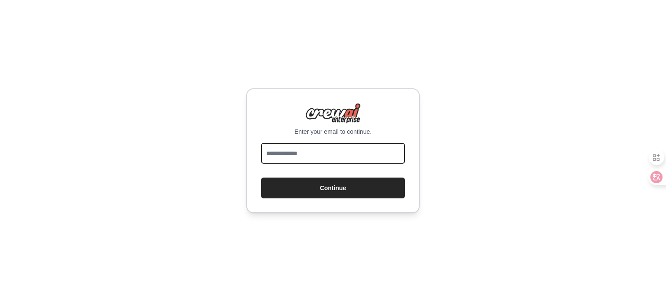
click at [337, 160] on input "email" at bounding box center [333, 153] width 144 height 21
type input "**********"
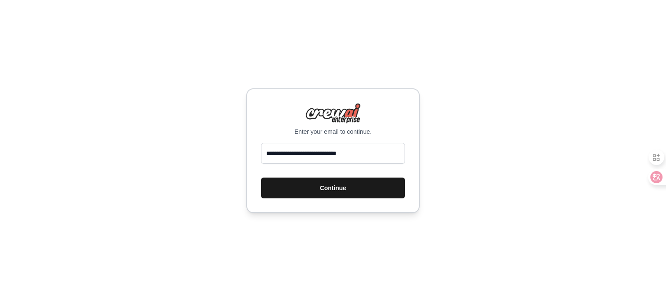
click at [342, 186] on button "Continue" at bounding box center [333, 188] width 144 height 21
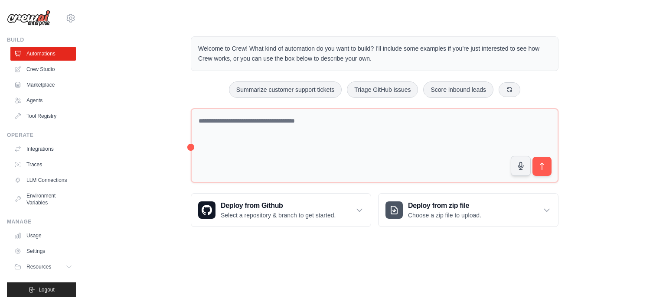
click at [143, 154] on div "Welcome to Crew! What kind of automation do you want to build? I'll include som…" at bounding box center [374, 132] width 555 height 219
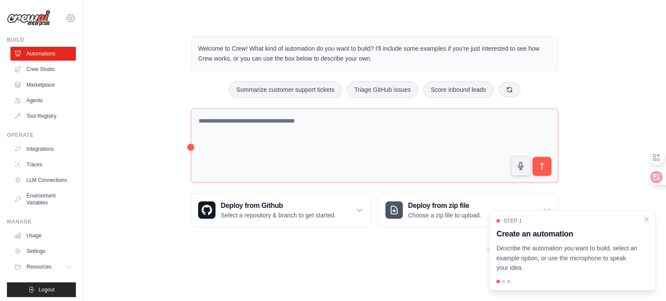
click at [67, 17] on icon at bounding box center [71, 17] width 8 height 7
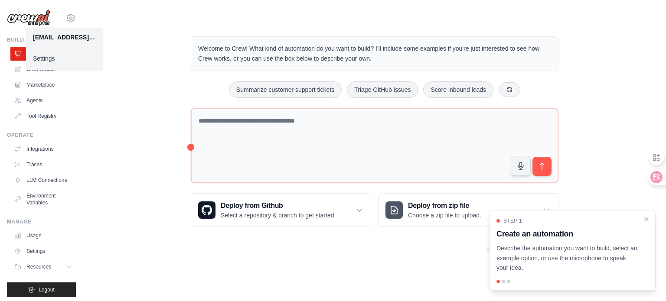
click at [54, 59] on link "Settings" at bounding box center [64, 59] width 76 height 16
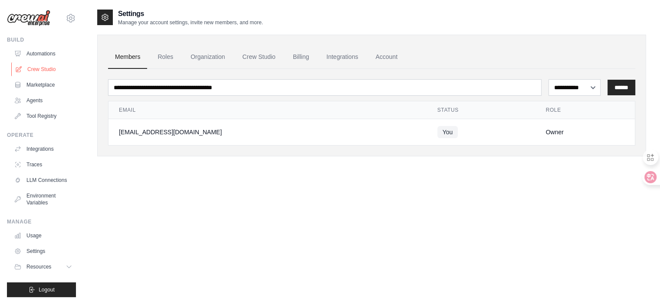
scroll to position [10, 0]
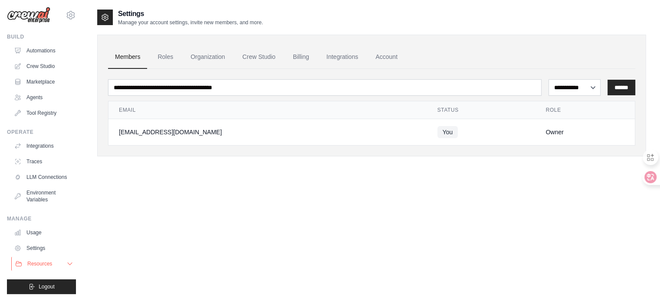
click at [66, 266] on icon at bounding box center [69, 264] width 7 height 7
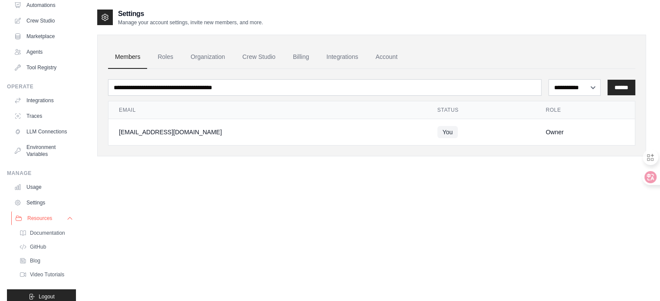
scroll to position [65, 0]
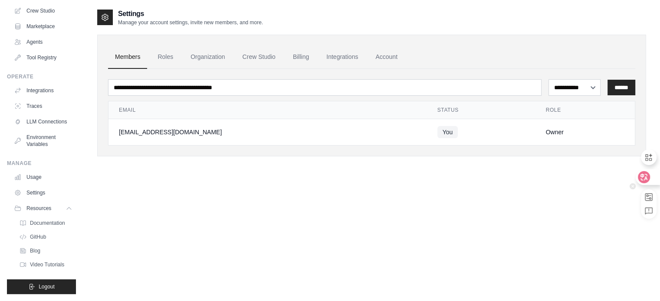
click at [646, 180] on icon at bounding box center [643, 177] width 9 height 9
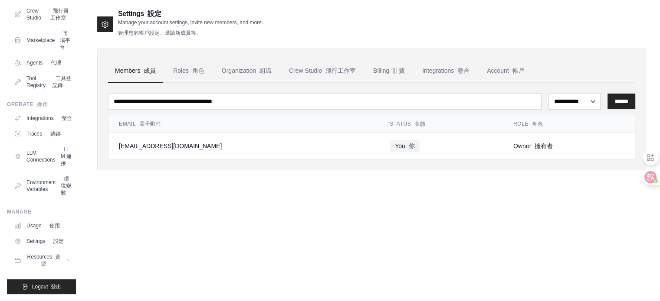
scroll to position [148, 0]
click at [59, 239] on font "設定" at bounding box center [59, 242] width 10 height 6
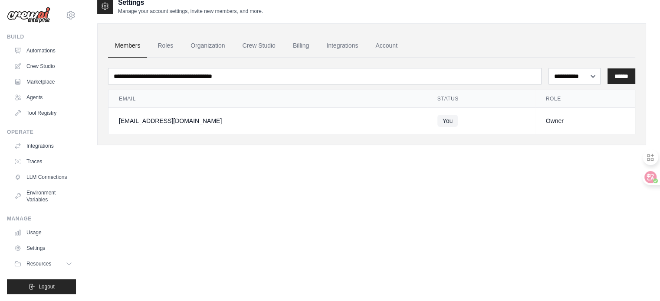
scroll to position [17, 0]
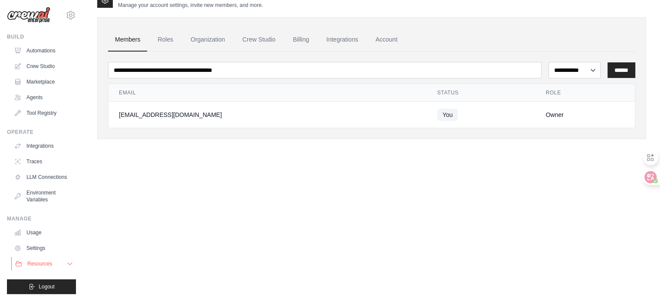
click at [66, 264] on icon at bounding box center [69, 264] width 7 height 7
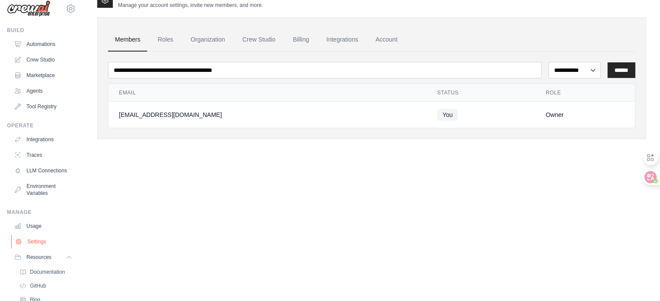
click at [29, 244] on link "Settings" at bounding box center [43, 242] width 65 height 14
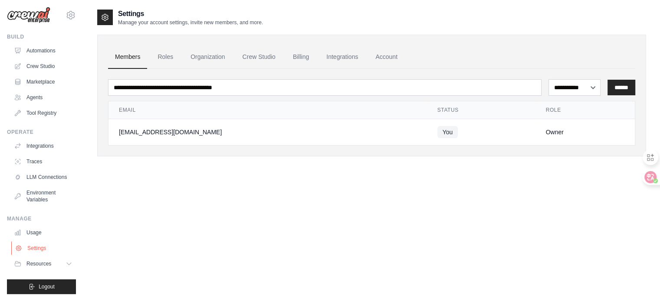
scroll to position [10, 0]
click at [637, 178] on div at bounding box center [646, 178] width 23 height 16
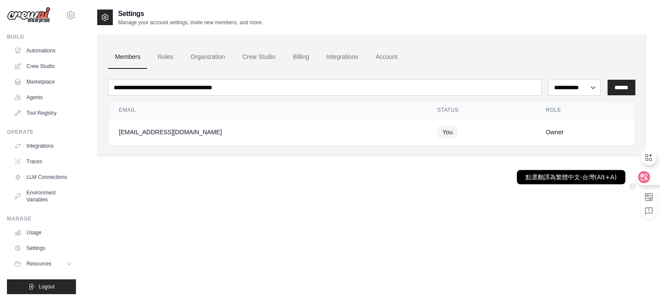
click at [649, 178] on icon at bounding box center [644, 177] width 12 height 12
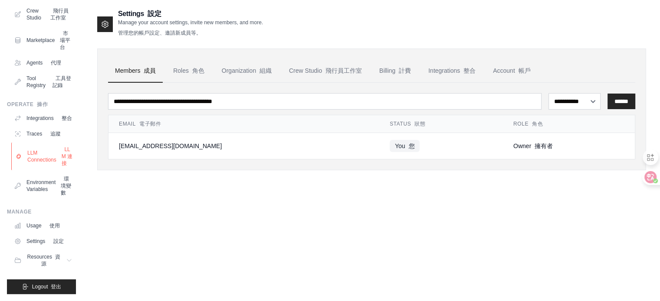
scroll to position [148, 0]
click at [67, 259] on icon at bounding box center [70, 260] width 7 height 7
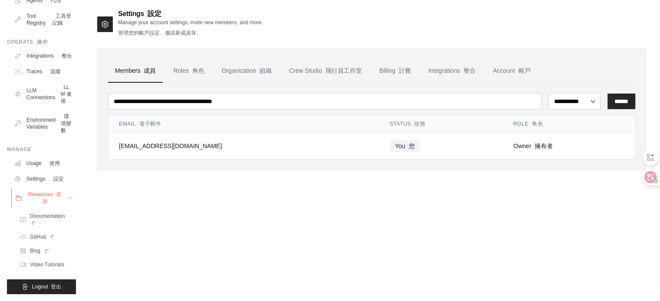
scroll to position [211, 0]
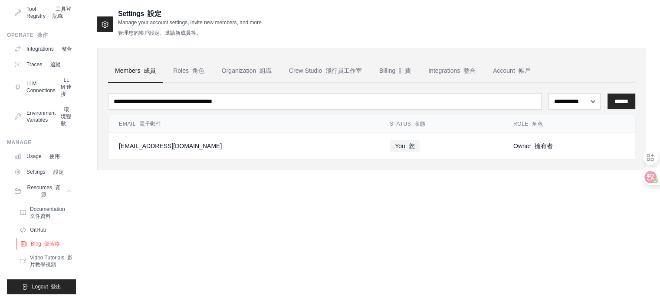
click at [53, 247] on font "部落格" at bounding box center [52, 244] width 16 height 6
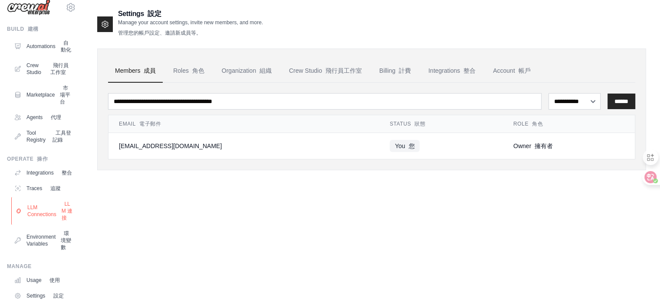
scroll to position [0, 0]
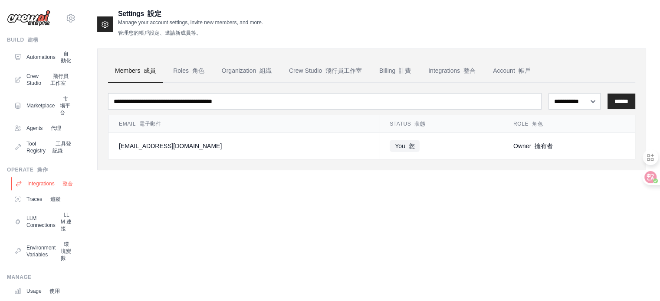
click at [54, 191] on link "Integrations 整合" at bounding box center [43, 184] width 65 height 14
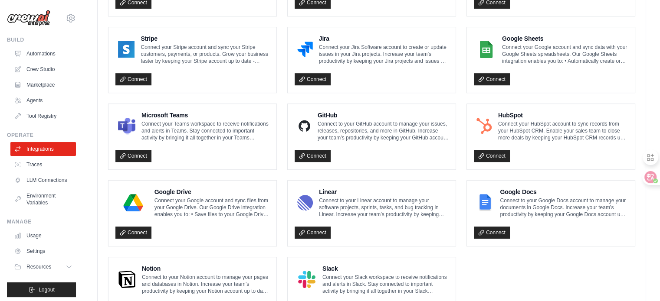
scroll to position [512, 0]
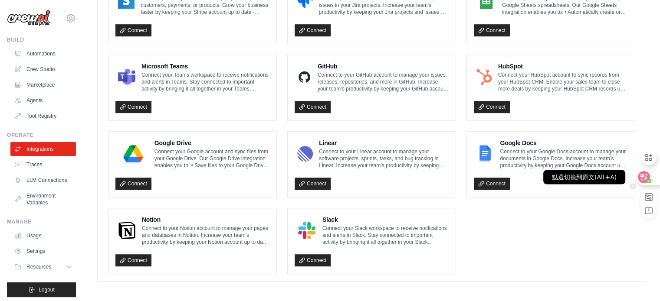
click at [651, 180] on div at bounding box center [646, 178] width 23 height 16
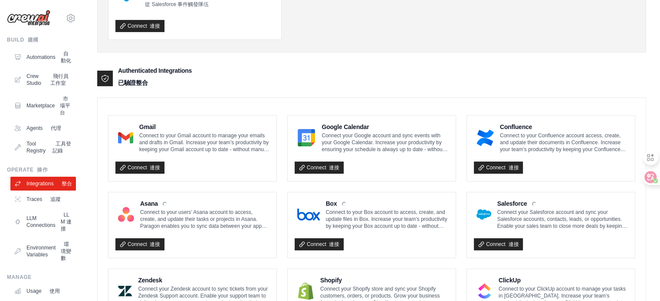
scroll to position [165, 0]
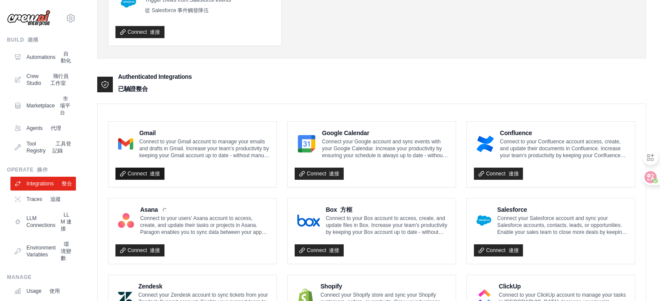
click at [136, 171] on link "Connect 連接" at bounding box center [139, 174] width 49 height 12
click at [153, 171] on font "連接" at bounding box center [155, 174] width 10 height 6
click at [488, 64] on div "Triggering Integrations 觸發整合 Slack Activate crews directly within Slack with si…" at bounding box center [371, 258] width 549 height 795
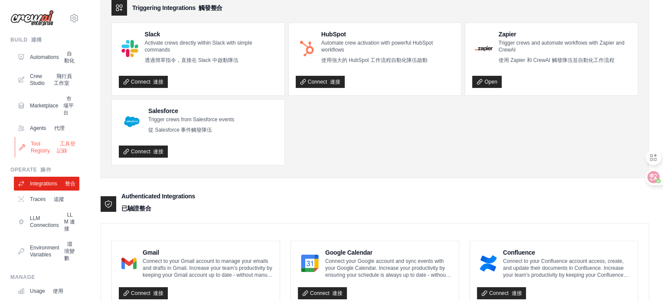
scroll to position [0, 0]
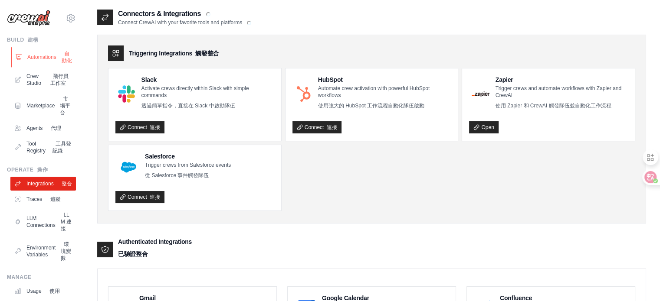
click at [52, 60] on link "Automations 自動化" at bounding box center [43, 57] width 65 height 21
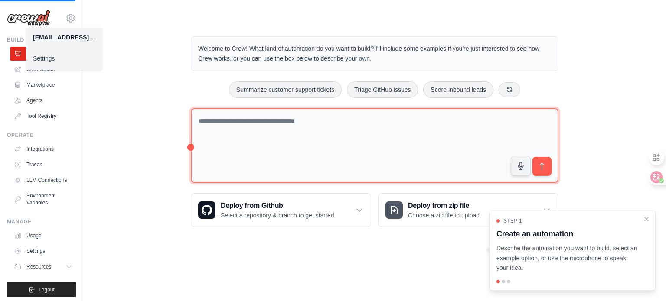
click at [219, 121] on textarea at bounding box center [375, 145] width 368 height 75
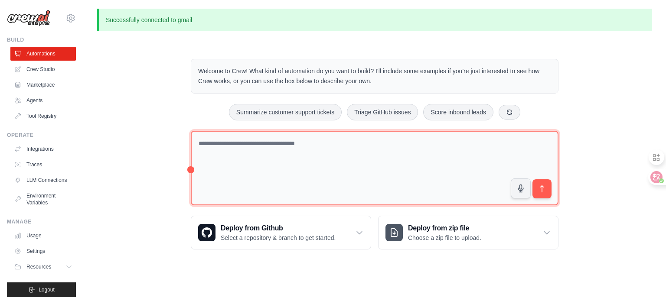
click at [222, 139] on textarea at bounding box center [375, 168] width 368 height 75
paste textarea "**********"
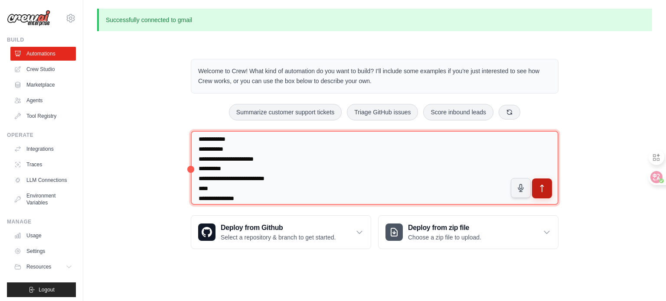
scroll to position [296, 0]
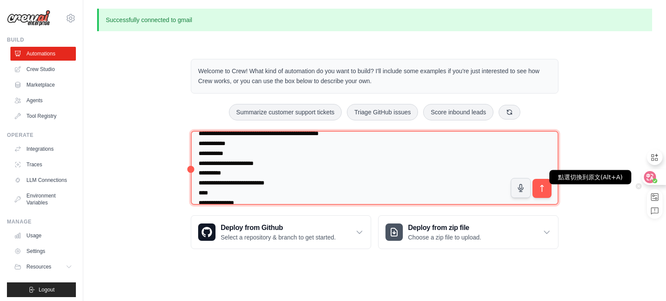
click at [653, 180] on icon at bounding box center [655, 181] width 5 height 5
click at [654, 176] on icon at bounding box center [650, 177] width 9 height 9
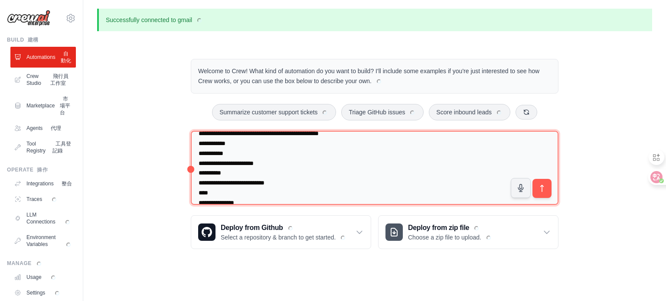
scroll to position [0, 0]
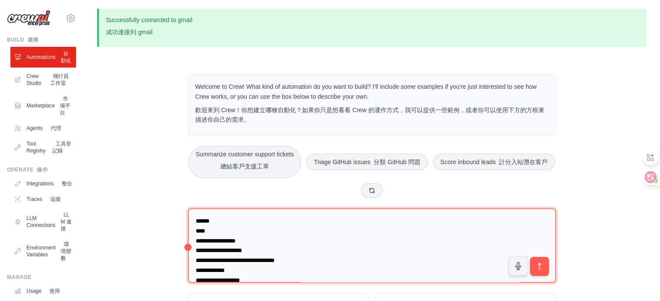
type textarea "**********"
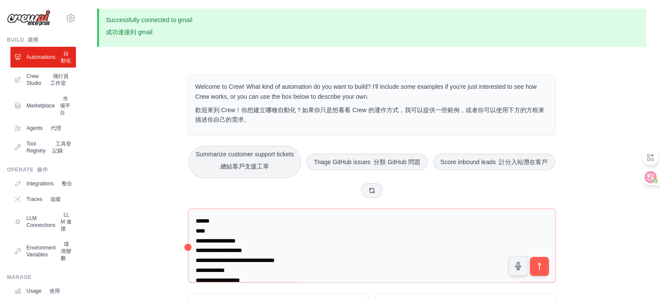
click at [538, 269] on font "描述您想要建立的自動化，選擇一個範例選項，或使用麥克風說出您的想法。" at bounding box center [560, 263] width 133 height 16
click at [539, 268] on font "描述您想要建立的自動化，選擇一個範例選項，或使用麥克風說出您的想法。" at bounding box center [560, 263] width 133 height 16
click at [645, 177] on icon at bounding box center [643, 177] width 7 height 7
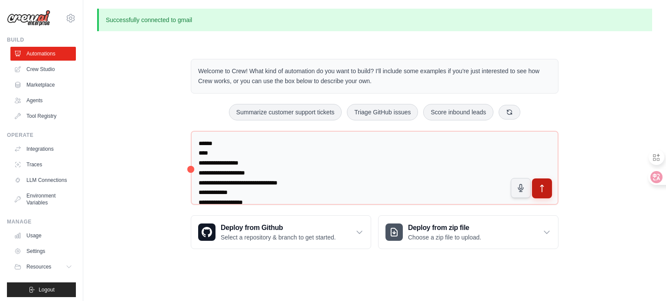
click at [545, 185] on icon "submit" at bounding box center [542, 188] width 9 height 9
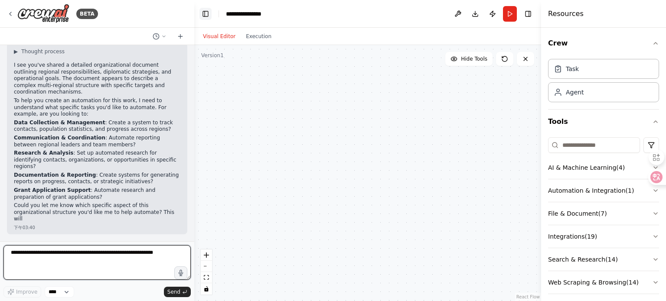
scroll to position [308, 0]
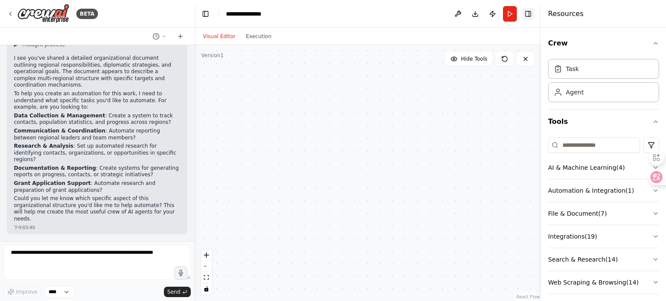
click at [528, 14] on button "Toggle Right Sidebar" at bounding box center [528, 14] width 12 height 12
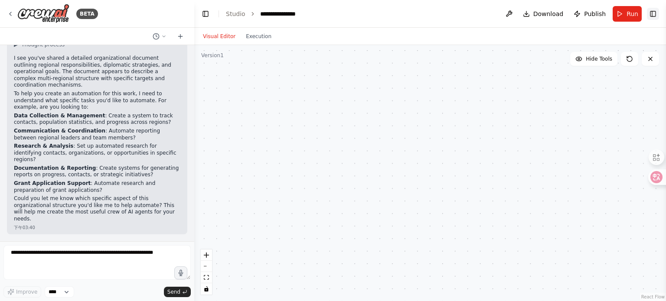
click at [528, 14] on button "Download" at bounding box center [544, 14] width 48 height 16
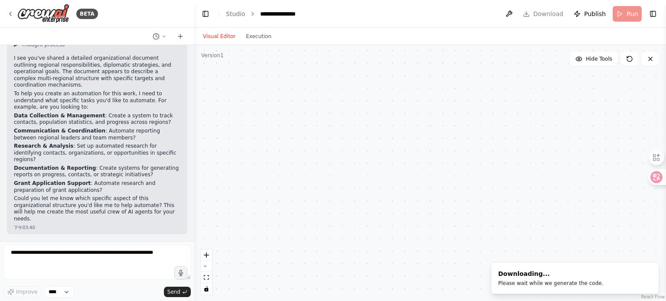
click at [648, 14] on button "Toggle Right Sidebar" at bounding box center [653, 14] width 12 height 12
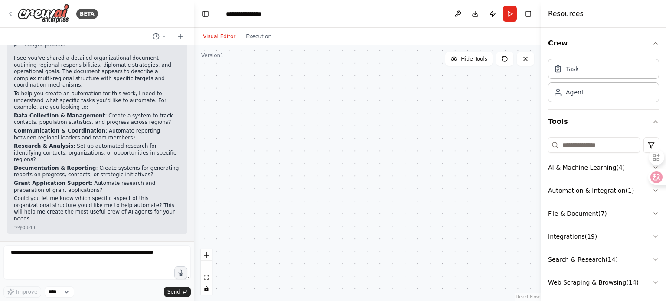
drag, startPoint x: 191, startPoint y: 183, endPoint x: 194, endPoint y: 143, distance: 40.0
click at [194, 143] on div "BETA 二。優先外交戰略（前五名） PA-政治庇護所 在每個國家爲SPH和KAILASA建立政治庇護渠道，優先與與總統或外交部長有聯繫的有影響力的海外華人建…" at bounding box center [333, 150] width 666 height 301
click at [299, 127] on div at bounding box center [367, 173] width 347 height 256
click at [597, 169] on button "AI & Machine Learning ( 4 )" at bounding box center [603, 168] width 111 height 23
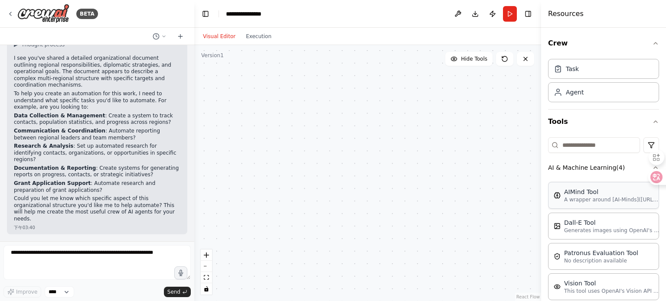
click at [588, 200] on p "A wrapper around [AI-Minds](https://mindsdb.com/minds). Useful for when you nee…" at bounding box center [611, 199] width 95 height 7
click at [608, 195] on div "AIMind Tool" at bounding box center [611, 192] width 95 height 9
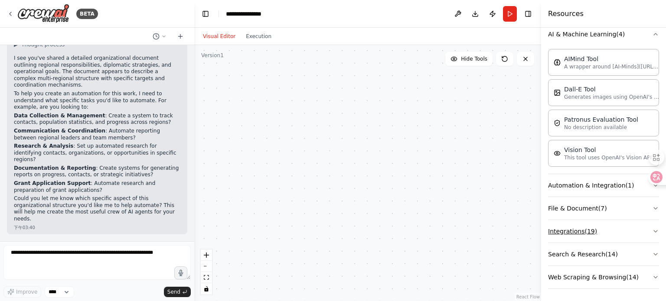
click at [589, 226] on button "Integrations ( 19 )" at bounding box center [603, 231] width 111 height 23
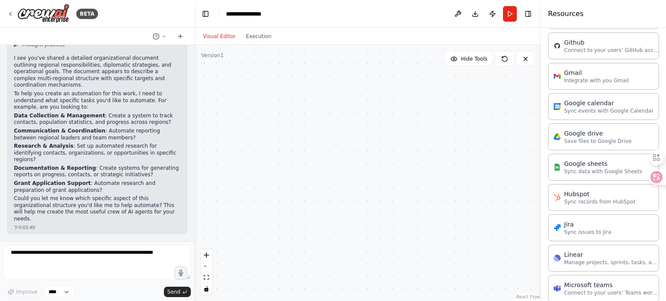
scroll to position [367, 0]
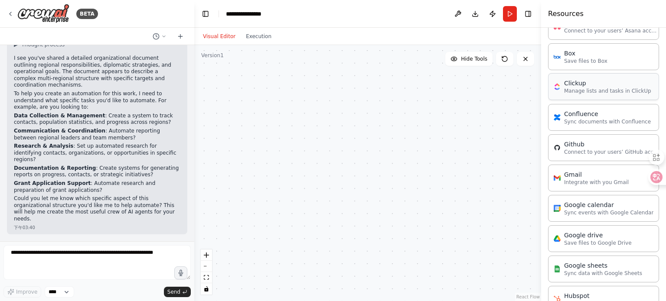
click at [586, 92] on p "Manage lists and tasks in ClickUp" at bounding box center [607, 91] width 87 height 7
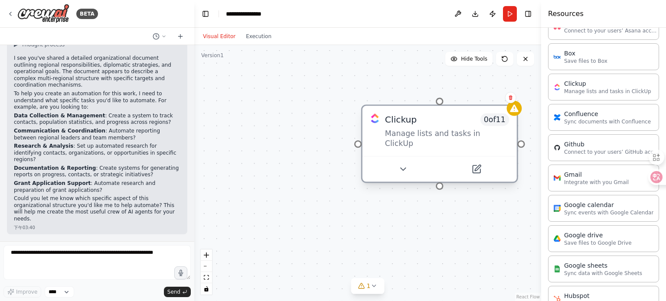
drag, startPoint x: 505, startPoint y: 128, endPoint x: 352, endPoint y: 135, distance: 152.8
click at [385, 135] on div "Clickup 0 of 11 Manage lists and tasks in ClickUp" at bounding box center [447, 131] width 124 height 35
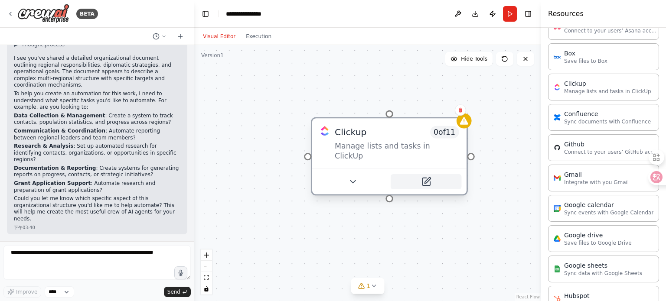
click at [427, 178] on icon at bounding box center [428, 181] width 6 height 6
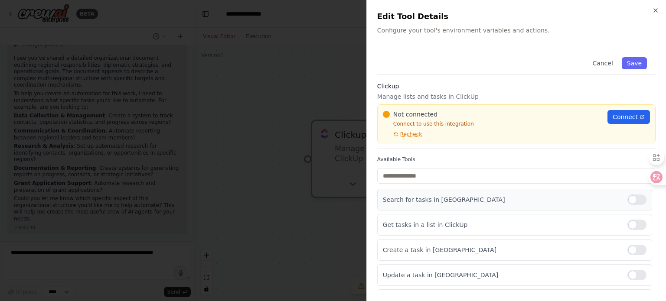
click at [640, 199] on div at bounding box center [637, 200] width 19 height 10
click at [628, 201] on div at bounding box center [637, 200] width 19 height 10
click at [653, 175] on icon at bounding box center [650, 177] width 7 height 7
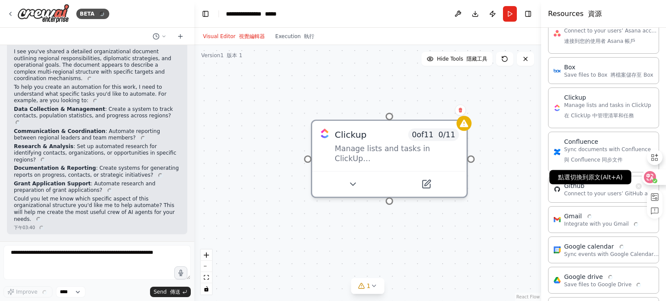
scroll to position [374, 0]
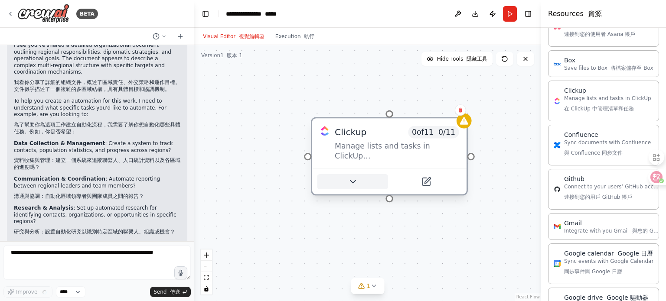
click at [351, 186] on button at bounding box center [352, 181] width 71 height 15
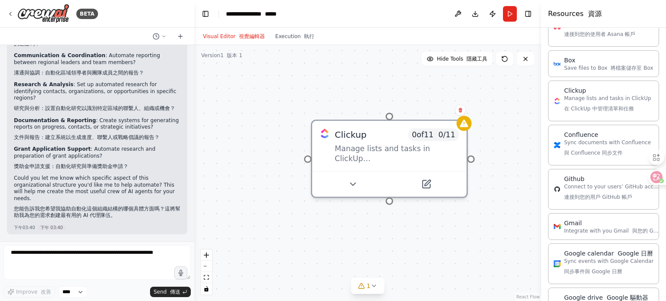
scroll to position [343, 0]
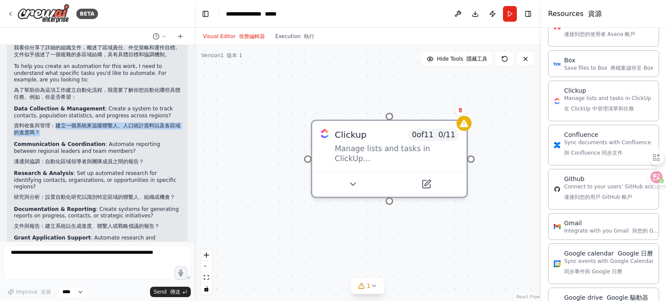
drag, startPoint x: 56, startPoint y: 159, endPoint x: 73, endPoint y: 164, distance: 17.4
click at [73, 136] on font "資料收集與管理：建立一個系統來追蹤聯繫人、人口統計資料以及各區域的進度嗎？" at bounding box center [97, 129] width 167 height 13
click at [82, 136] on font "資料收集與管理：建立一個系統來追蹤聯繫人、人口統計資料以及各區域的進度嗎？" at bounding box center [97, 129] width 167 height 13
drag, startPoint x: 56, startPoint y: 159, endPoint x: 38, endPoint y: 166, distance: 19.1
click at [38, 136] on font "資料收集與管理：建立一個系統來追蹤聯繫人、人口統計資料以及各區域的進度嗎？" at bounding box center [97, 129] width 167 height 13
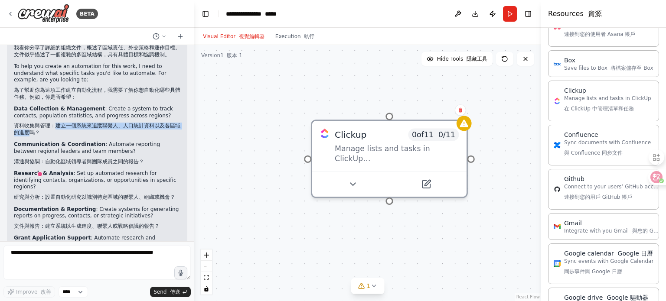
copy font "建立一個系統來追蹤聯繫人、人口統計資料以及各區域的進度"
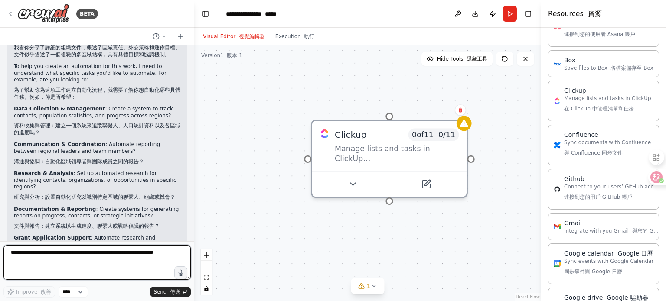
click at [66, 264] on textarea at bounding box center [96, 262] width 187 height 35
paste textarea "**********"
click at [32, 253] on textarea "**********" at bounding box center [96, 262] width 187 height 35
click at [73, 253] on textarea "**********" at bounding box center [96, 262] width 187 height 35
click at [79, 255] on textarea "**********" at bounding box center [96, 262] width 187 height 35
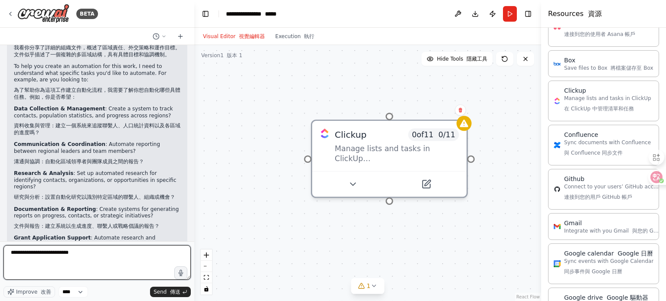
click at [110, 252] on textarea "**********" at bounding box center [96, 262] width 187 height 35
click at [79, 253] on textarea "**********" at bounding box center [96, 262] width 187 height 35
click at [157, 255] on textarea "**********" at bounding box center [96, 262] width 187 height 35
click at [59, 252] on textarea "**********" at bounding box center [96, 262] width 187 height 35
click at [172, 253] on textarea "**********" at bounding box center [96, 262] width 187 height 35
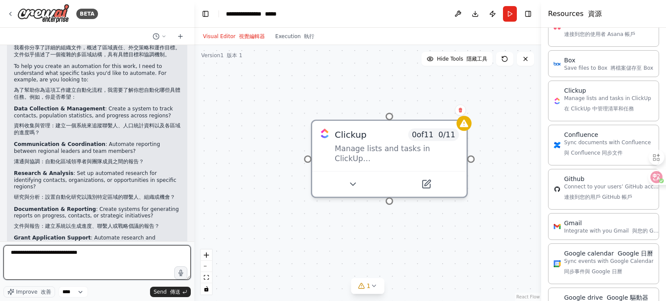
paste textarea "**********"
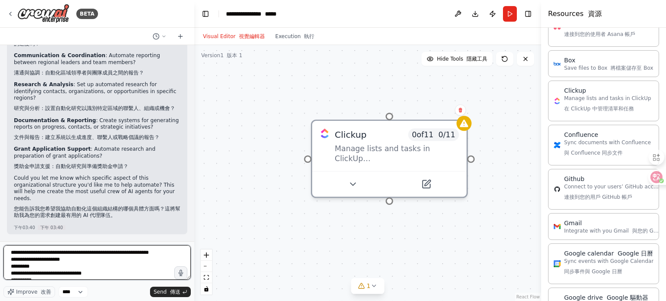
scroll to position [458, 0]
click at [106, 252] on textarea "**********" at bounding box center [96, 262] width 187 height 35
click at [155, 253] on textarea "**********" at bounding box center [96, 262] width 187 height 35
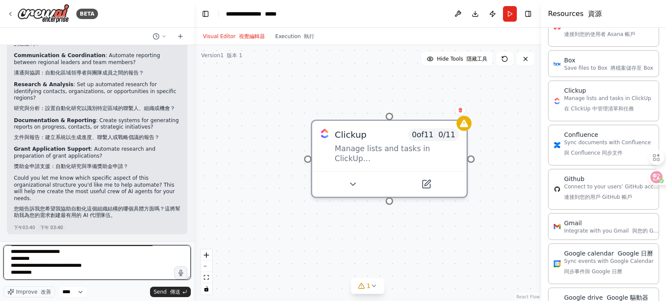
scroll to position [0, 0]
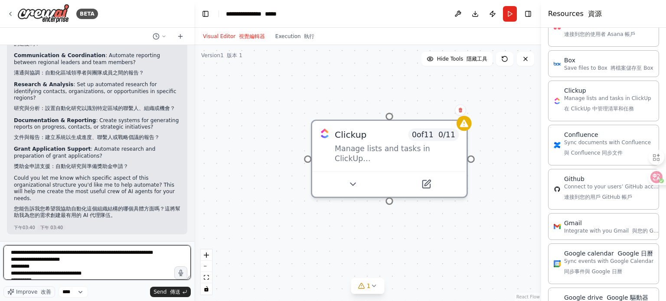
click at [88, 274] on textarea "**********" at bounding box center [96, 262] width 187 height 35
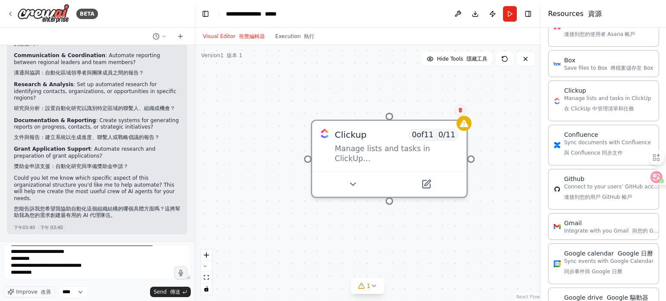
click at [462, 111] on icon at bounding box center [460, 110] width 5 height 5
click at [439, 114] on font "確認" at bounding box center [436, 117] width 10 height 6
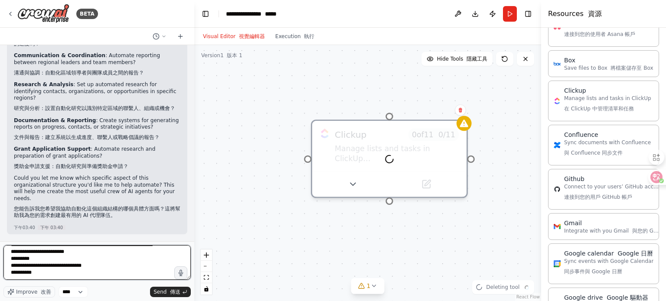
click at [59, 267] on textarea "**********" at bounding box center [96, 262] width 187 height 35
paste textarea "**********"
type textarea "**********"
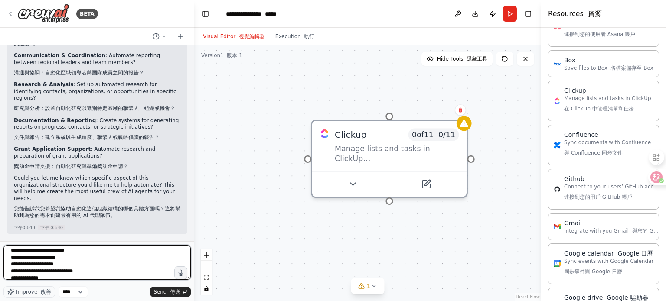
scroll to position [431, 0]
drag, startPoint x: 13, startPoint y: 251, endPoint x: 103, endPoint y: 291, distance: 99.2
click at [103, 291] on div "Improve 改善 **** Send 傳送" at bounding box center [96, 271] width 187 height 52
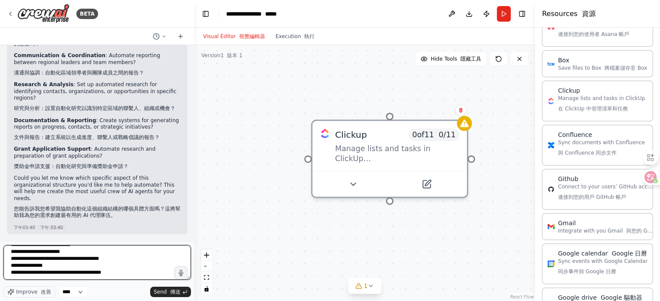
click at [106, 265] on textarea at bounding box center [96, 262] width 187 height 35
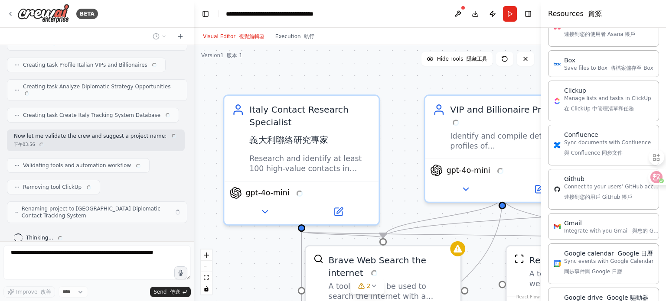
scroll to position [1368, 0]
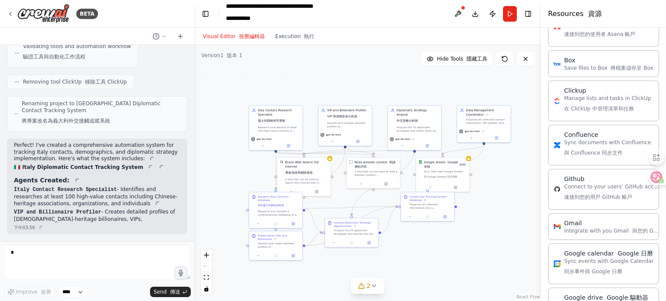
drag, startPoint x: 486, startPoint y: 264, endPoint x: 405, endPoint y: 264, distance: 81.1
click at [405, 264] on div ".deletable-edge-delete-btn { width: 20px; height: 20px; border: 0px solid #ffff…" at bounding box center [367, 173] width 347 height 256
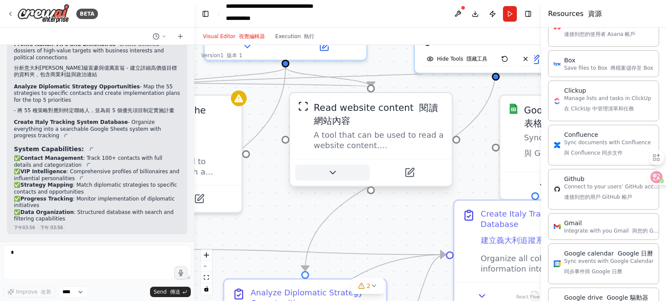
click at [334, 180] on button at bounding box center [332, 173] width 74 height 16
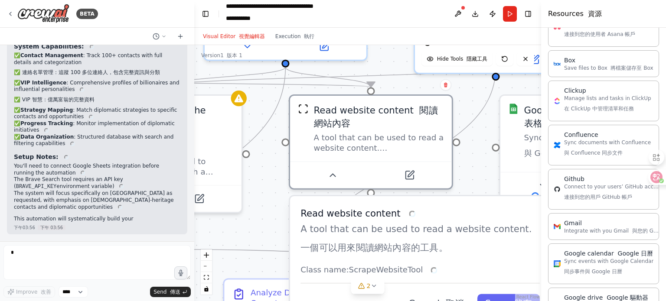
click at [262, 223] on div ".deletable-edge-delete-btn { width: 20px; height: 20px; border: 0px solid #ffff…" at bounding box center [367, 173] width 347 height 256
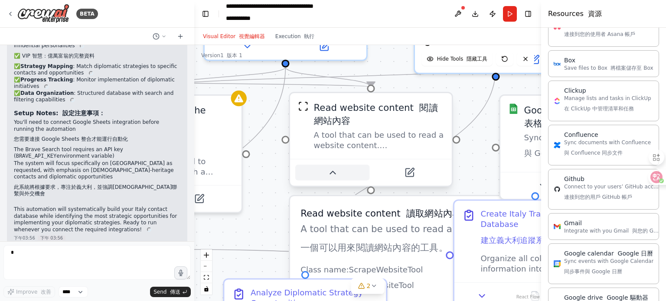
scroll to position [2063, 0]
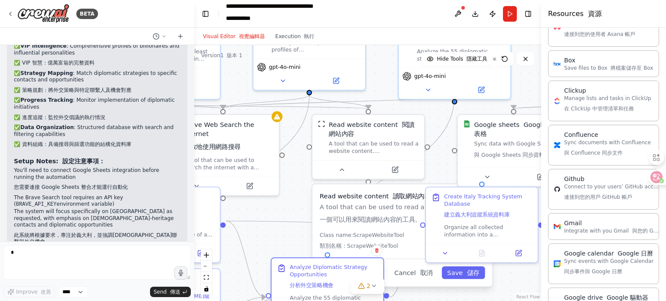
drag, startPoint x: 317, startPoint y: 272, endPoint x: 322, endPoint y: 286, distance: 14.4
click at [322, 286] on div "Analyze Diplomatic Strategy Opportunities 分析外交策略機會" at bounding box center [334, 278] width 88 height 29
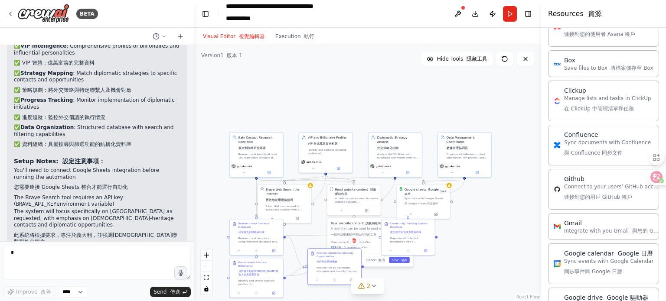
drag, startPoint x: 340, startPoint y: 275, endPoint x: 340, endPoint y: 262, distance: 13.0
click at [340, 266] on div "Analyze the 55 diplomatic strategies and identify the most promising opportunit…" at bounding box center [338, 269] width 42 height 7
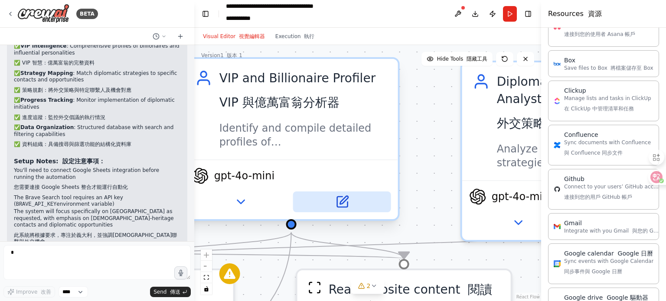
click at [347, 201] on icon at bounding box center [342, 202] width 10 height 10
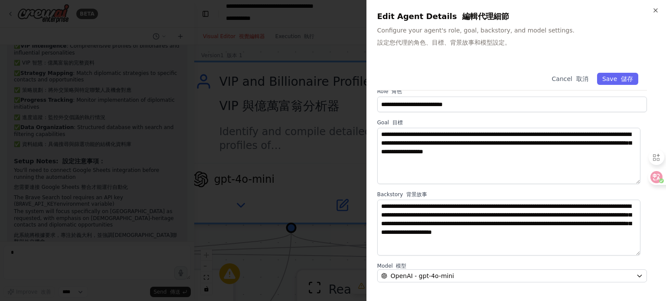
scroll to position [0, 0]
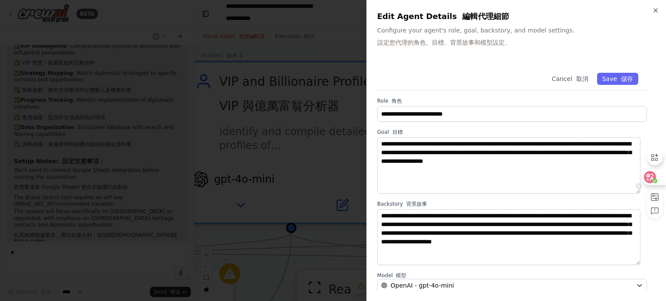
click at [651, 180] on icon at bounding box center [650, 177] width 9 height 9
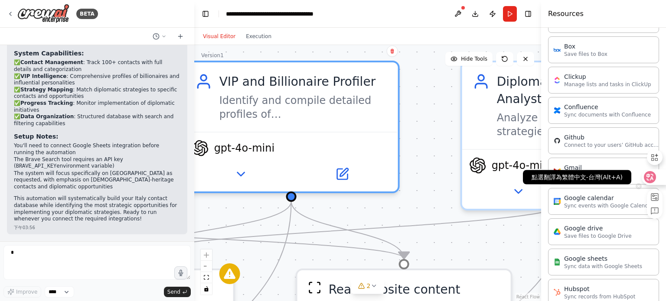
scroll to position [367, 0]
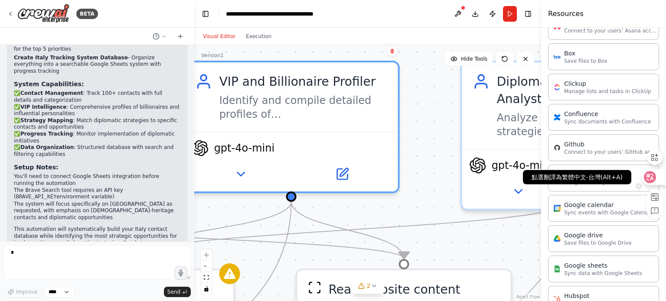
click at [652, 178] on icon at bounding box center [650, 177] width 9 height 9
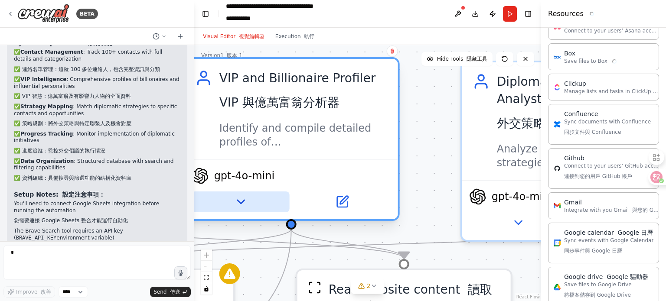
scroll to position [374, 0]
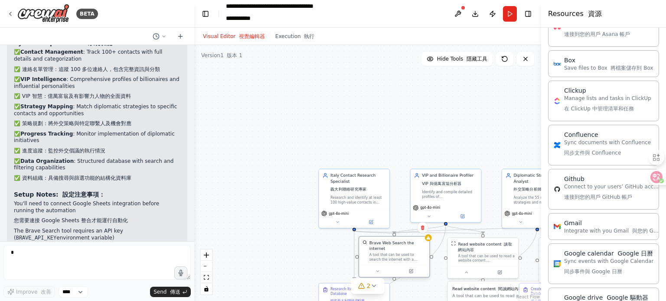
drag, startPoint x: 414, startPoint y: 267, endPoint x: 419, endPoint y: 269, distance: 5.1
click at [419, 269] on div at bounding box center [394, 271] width 70 height 12
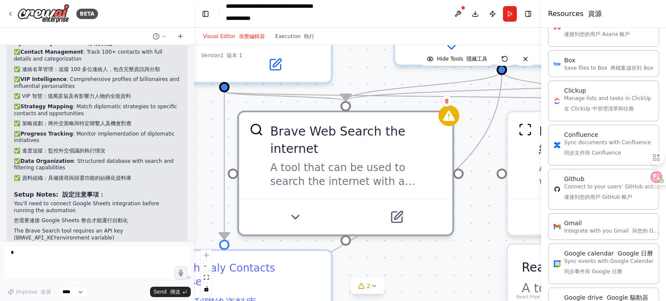
drag, startPoint x: 501, startPoint y: 253, endPoint x: 484, endPoint y: 154, distance: 99.8
click at [484, 154] on div ".deletable-edge-delete-btn { width: 20px; height: 20px; border: 0px solid #ffff…" at bounding box center [367, 173] width 347 height 256
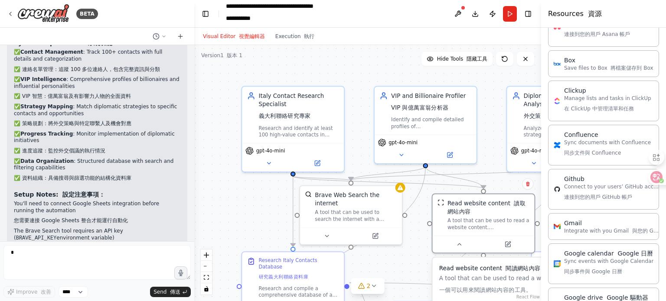
drag, startPoint x: 430, startPoint y: 255, endPoint x: 437, endPoint y: 265, distance: 12.3
click at [437, 265] on div "Read website content 閱讀網站內容 A tool that can be used to read a website content. …" at bounding box center [515, 304] width 164 height 93
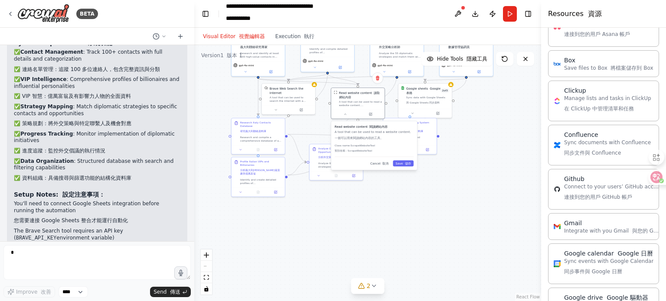
drag, startPoint x: 505, startPoint y: 247, endPoint x: 455, endPoint y: 175, distance: 87.3
click at [455, 175] on div ".deletable-edge-delete-btn { width: 20px; height: 20px; border: 0px solid #ffff…" at bounding box center [367, 173] width 347 height 256
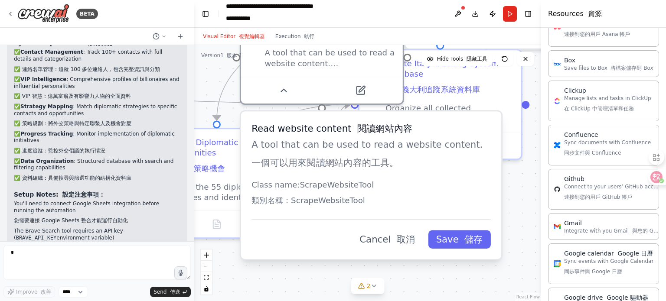
drag, startPoint x: 394, startPoint y: 147, endPoint x: 424, endPoint y: 206, distance: 66.0
click at [424, 206] on p "Class name: ScrapeWebsiteTool 類別名稱：ScrapeWebsiteTool" at bounding box center [371, 196] width 239 height 32
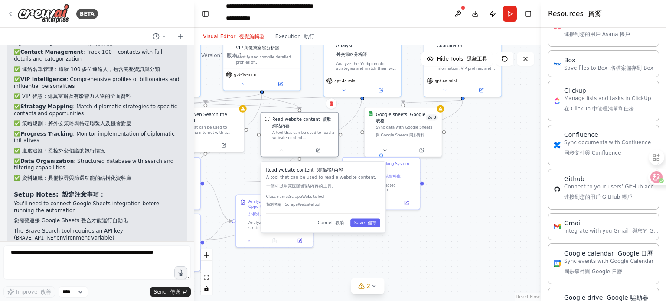
drag, startPoint x: 329, startPoint y: 158, endPoint x: 307, endPoint y: 133, distance: 33.2
click at [307, 133] on div "A tool that can be used to read a website content. 一個可以用來閱讀網站內容的工具。" at bounding box center [303, 135] width 62 height 10
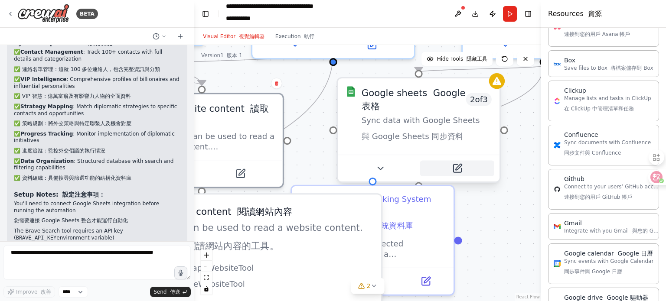
click at [463, 169] on button at bounding box center [457, 169] width 74 height 16
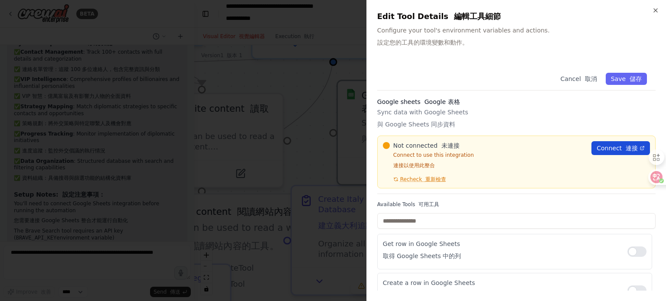
click at [603, 146] on span "Connect 連接" at bounding box center [617, 148] width 41 height 9
click at [601, 146] on span "Connect 連接" at bounding box center [617, 148] width 41 height 9
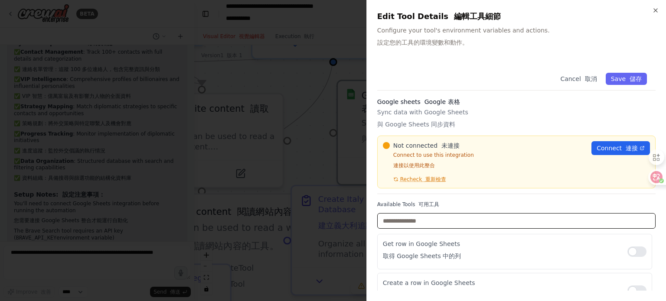
click at [449, 222] on input "text" at bounding box center [516, 221] width 278 height 16
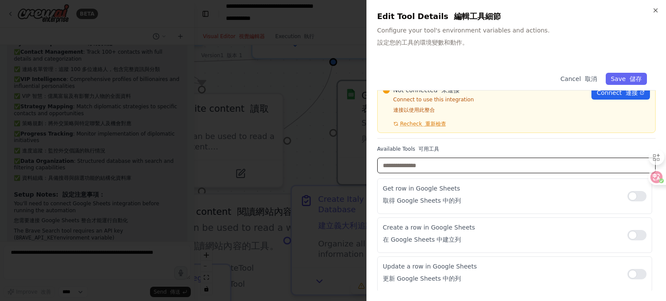
scroll to position [0, 0]
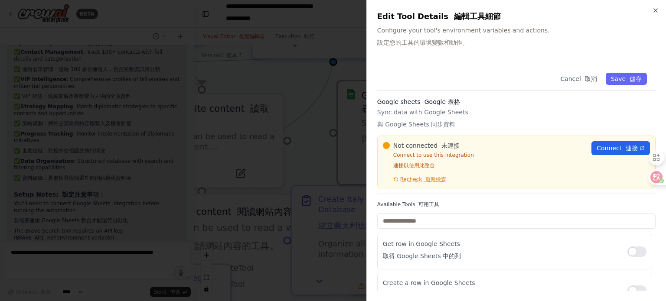
click at [453, 128] on p "Sync data with Google Sheets 與 Google Sheets 同步資料" at bounding box center [516, 120] width 278 height 24
click at [451, 142] on font "未連接" at bounding box center [451, 145] width 18 height 7
click at [442, 154] on p "Connect to use this integration 連接以使用此整合" at bounding box center [484, 162] width 203 height 21
click at [428, 163] on font "連接以使用此整合" at bounding box center [414, 166] width 42 height 6
click at [605, 146] on span "Connect 連接" at bounding box center [617, 148] width 41 height 9
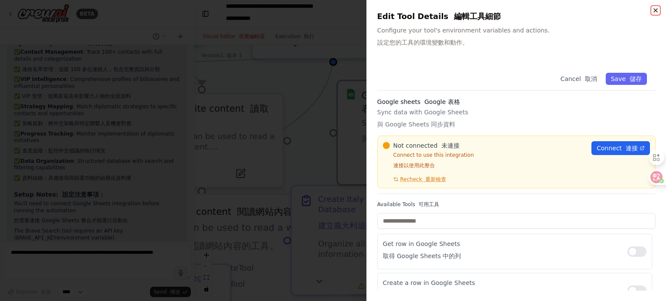
click at [654, 10] on icon "button" at bounding box center [655, 10] width 7 height 7
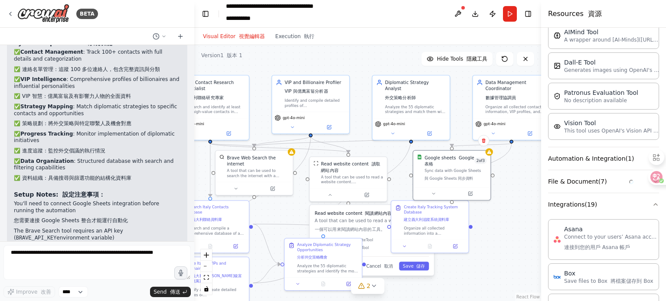
scroll to position [148, 0]
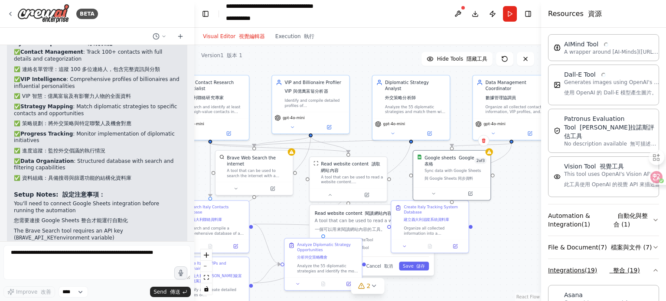
click at [576, 269] on button "Integrations ( 19 ) 整合 (19)" at bounding box center [603, 270] width 111 height 23
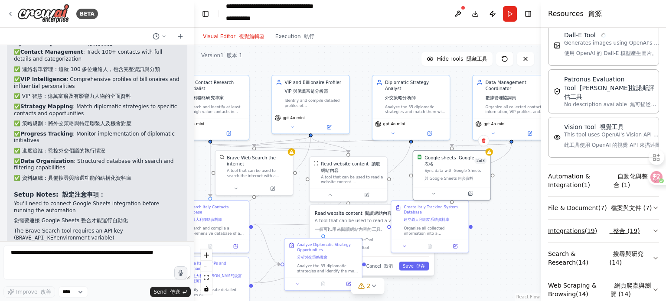
scroll to position [205, 0]
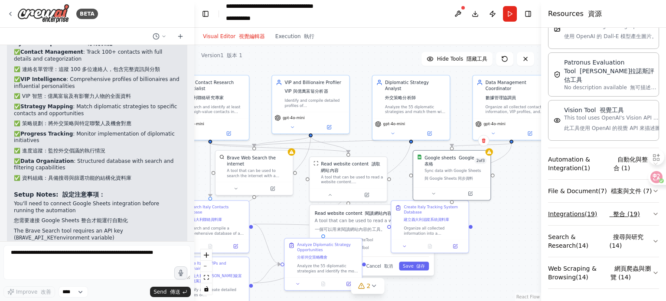
click at [612, 210] on font "整合 (19)" at bounding box center [625, 214] width 30 height 9
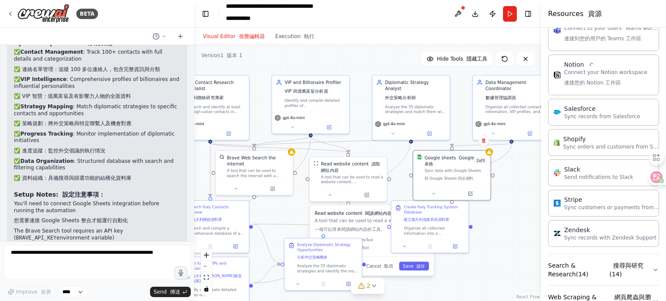
scroll to position [926, 0]
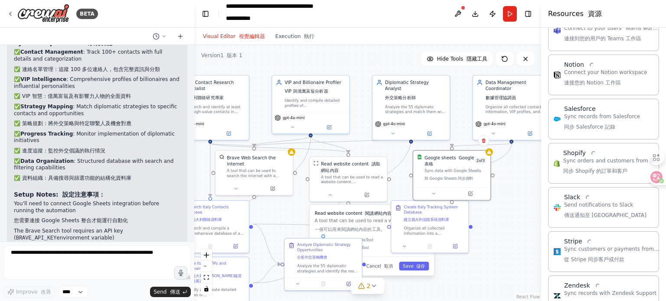
click at [515, 237] on div ".deletable-edge-delete-btn { width: 20px; height: 20px; border: 0px solid #ffff…" at bounding box center [367, 173] width 347 height 256
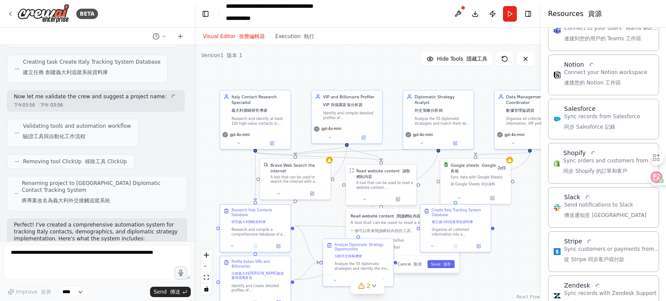
scroll to position [1087, 0]
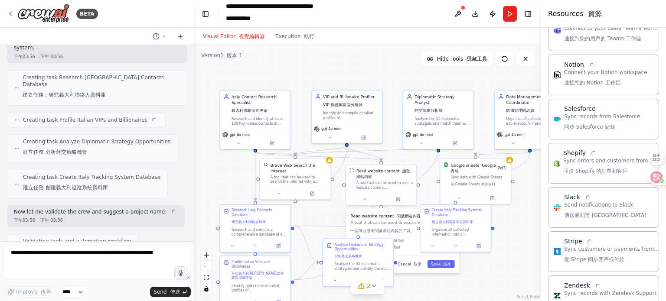
click at [111, 174] on span "Creating task Create Italy Tracking System Database 建立任務 創建義大利追蹤系統資料庫" at bounding box center [91, 184] width 137 height 21
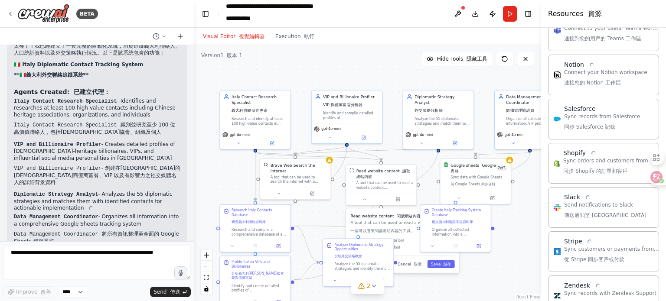
scroll to position [1503, 0]
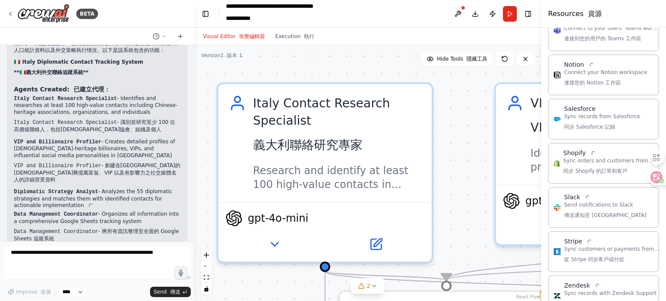
drag, startPoint x: 362, startPoint y: 146, endPoint x: 451, endPoint y: 228, distance: 121.3
click at [451, 228] on div ".deletable-edge-delete-btn { width: 20px; height: 20px; border: 0px solid #ffff…" at bounding box center [367, 173] width 347 height 256
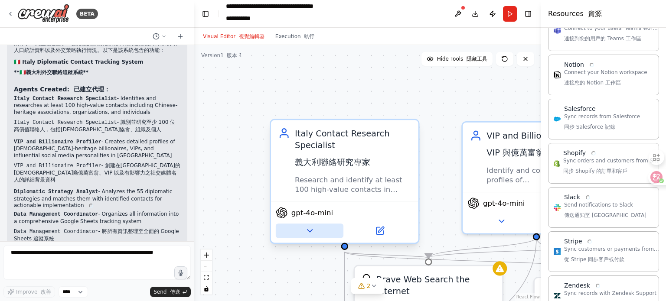
click at [311, 232] on icon at bounding box center [310, 231] width 10 height 10
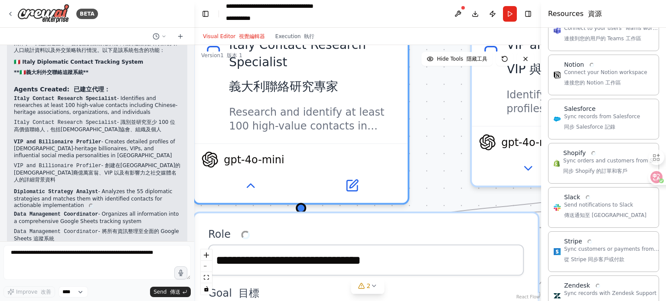
scroll to position [939, 0]
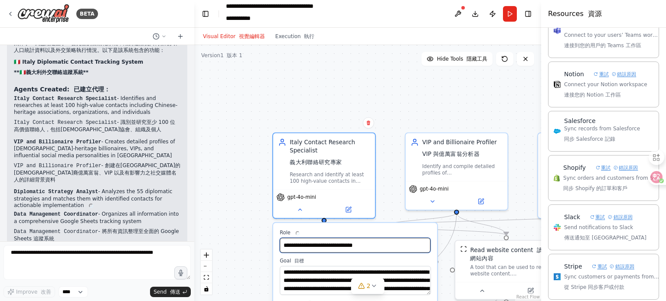
click at [352, 245] on input "**********" at bounding box center [355, 245] width 151 height 15
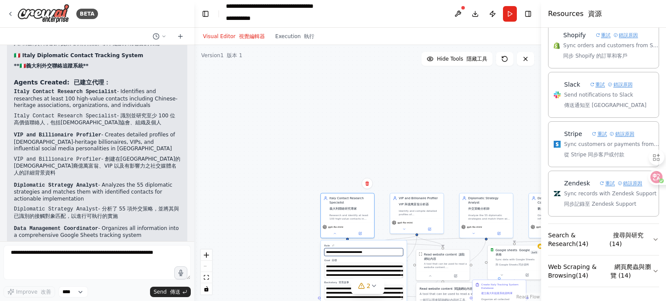
scroll to position [1881, 0]
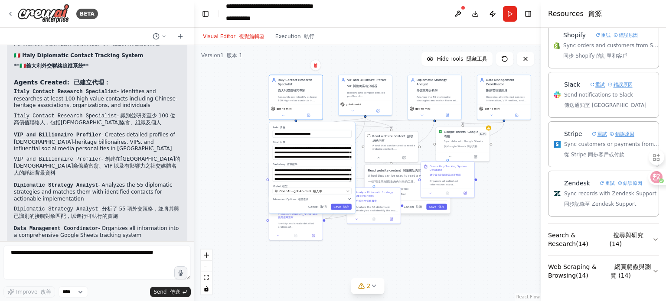
drag, startPoint x: 301, startPoint y: 251, endPoint x: 249, endPoint y: 137, distance: 124.8
click at [249, 137] on div ".deletable-edge-delete-btn { width: 20px; height: 20px; border: 0px solid #ffff…" at bounding box center [367, 173] width 347 height 256
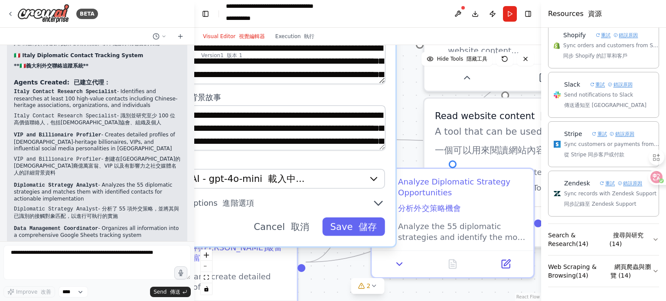
click at [412, 154] on div ".deletable-edge-delete-btn { width: 20px; height: 20px; border: 0px solid #ffff…" at bounding box center [367, 173] width 347 height 256
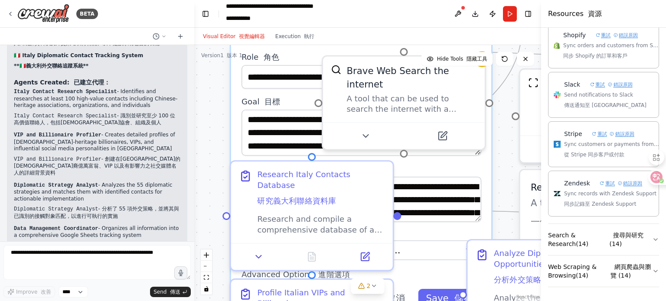
drag, startPoint x: 411, startPoint y: 117, endPoint x: 509, endPoint y: 194, distance: 124.4
click at [509, 194] on div ".deletable-edge-delete-btn { width: 20px; height: 20px; border: 0px solid #ffff…" at bounding box center [367, 173] width 347 height 256
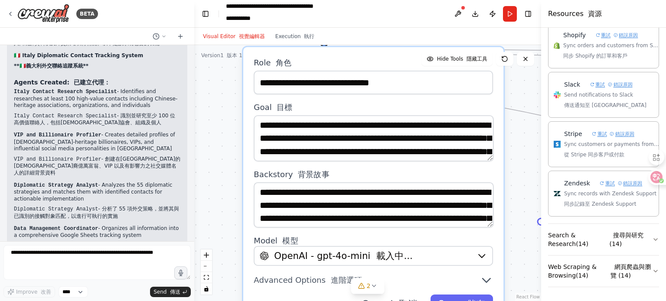
drag, startPoint x: 239, startPoint y: 101, endPoint x: 256, endPoint y: 98, distance: 16.8
click at [256, 98] on div "**********" at bounding box center [373, 185] width 260 height 277
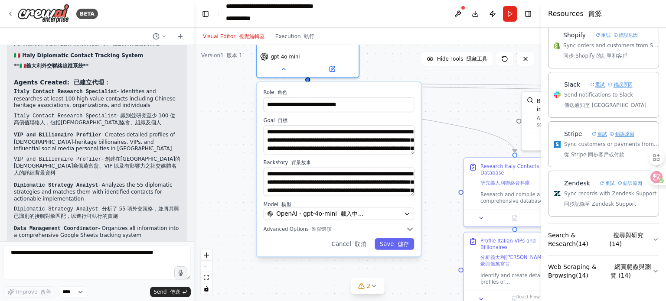
drag, startPoint x: 401, startPoint y: 89, endPoint x: 382, endPoint y: 88, distance: 19.5
click at [382, 89] on label "Role 角色" at bounding box center [339, 92] width 151 height 7
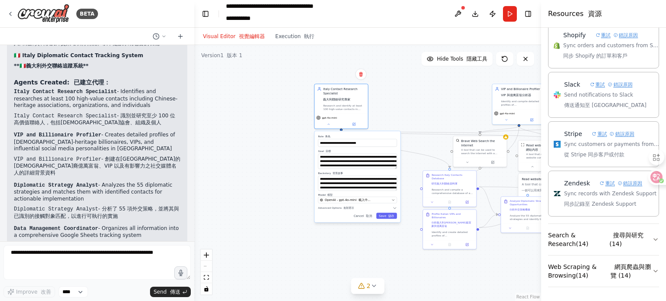
drag, startPoint x: 474, startPoint y: 272, endPoint x: 412, endPoint y: 189, distance: 104.2
click at [412, 189] on div ".deletable-edge-delete-btn { width: 20px; height: 20px; border: 0px solid #ffff…" at bounding box center [367, 173] width 347 height 256
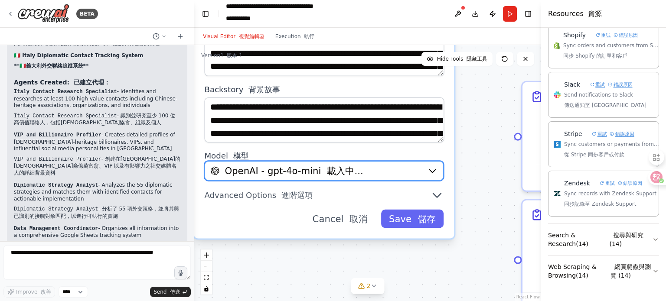
click at [432, 170] on icon "button" at bounding box center [432, 171] width 6 height 3
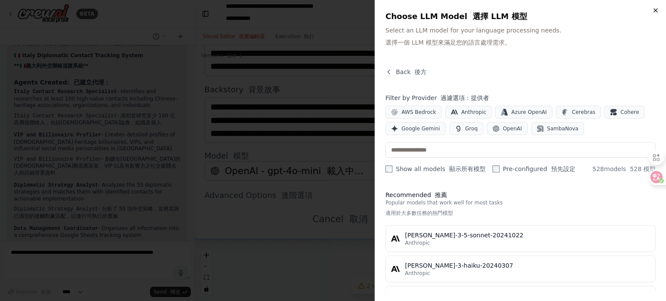
click at [654, 10] on icon "button" at bounding box center [655, 10] width 7 height 7
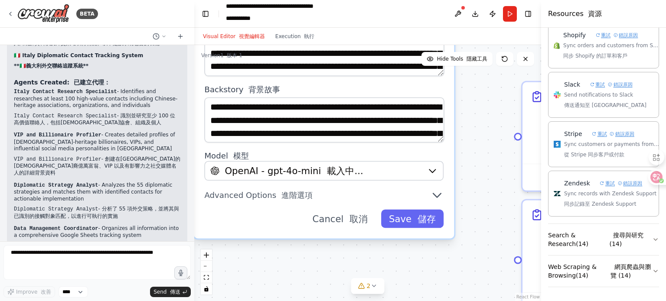
click at [262, 265] on div ".deletable-edge-delete-btn { width: 20px; height: 20px; border: 0px solid #ffff…" at bounding box center [367, 173] width 347 height 256
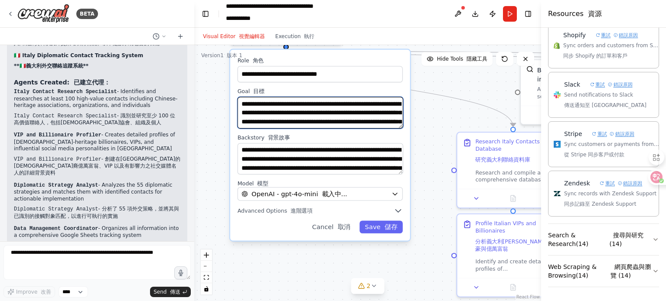
click at [325, 109] on textarea "**********" at bounding box center [321, 113] width 166 height 32
drag, startPoint x: 241, startPoint y: 102, endPoint x: 384, endPoint y: 127, distance: 145.3
click at [384, 127] on textarea "**********" at bounding box center [321, 113] width 166 height 32
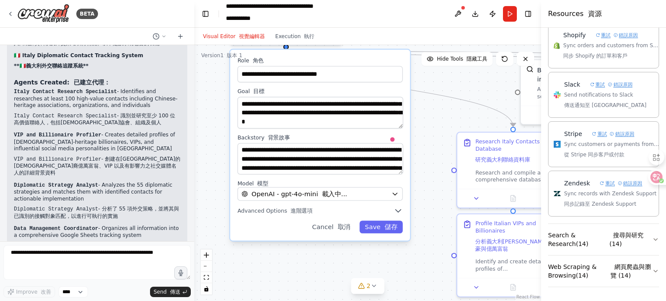
click at [428, 154] on div ".deletable-edge-delete-btn { width: 20px; height: 20px; border: 0px solid #ffff…" at bounding box center [367, 173] width 347 height 256
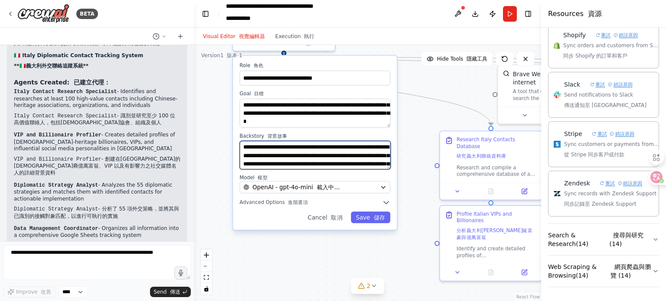
click at [266, 150] on textarea "**********" at bounding box center [315, 155] width 151 height 29
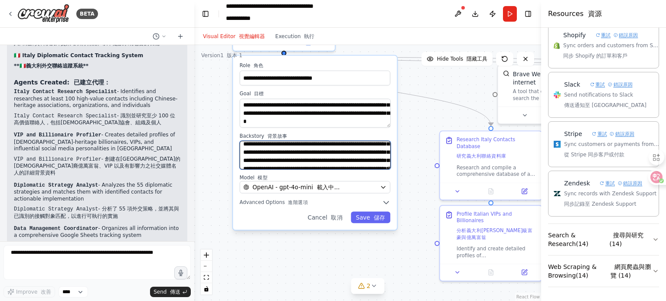
scroll to position [61, 0]
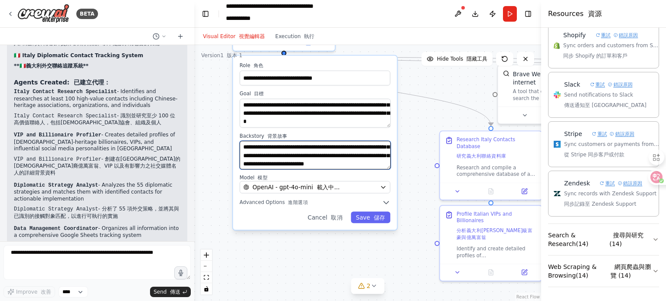
drag, startPoint x: 242, startPoint y: 146, endPoint x: 368, endPoint y: 169, distance: 127.8
click at [368, 169] on textarea "**********" at bounding box center [315, 155] width 151 height 29
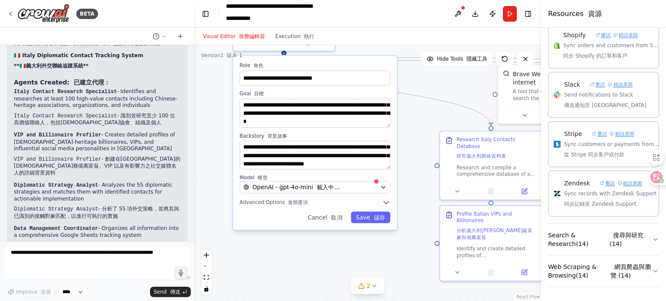
click at [416, 128] on div ".deletable-edge-delete-btn { width: 20px; height: 20px; border: 0px solid #ffff…" at bounding box center [367, 173] width 347 height 256
click at [376, 216] on font "儲存" at bounding box center [380, 217] width 12 height 7
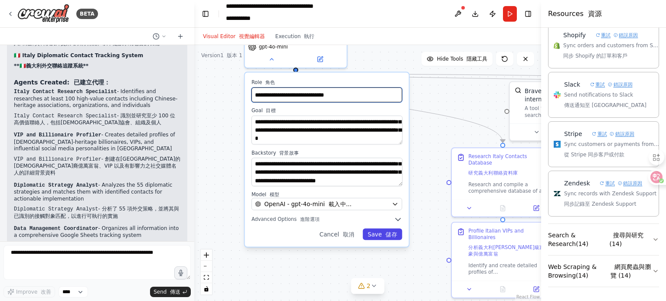
drag, startPoint x: 345, startPoint y: 92, endPoint x: 248, endPoint y: 86, distance: 97.3
click at [248, 86] on div "**********" at bounding box center [327, 159] width 164 height 174
click at [447, 132] on div ".deletable-edge-delete-btn { width: 20px; height: 20px; border: 0px solid #ffff…" at bounding box center [367, 173] width 347 height 256
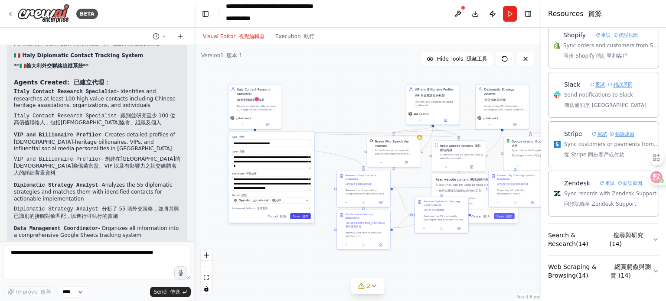
drag, startPoint x: 377, startPoint y: 224, endPoint x: 284, endPoint y: 251, distance: 96.8
click at [284, 251] on div ".deletable-edge-delete-btn { width: 20px; height: 20px; border: 0px solid #ffff…" at bounding box center [367, 173] width 347 height 256
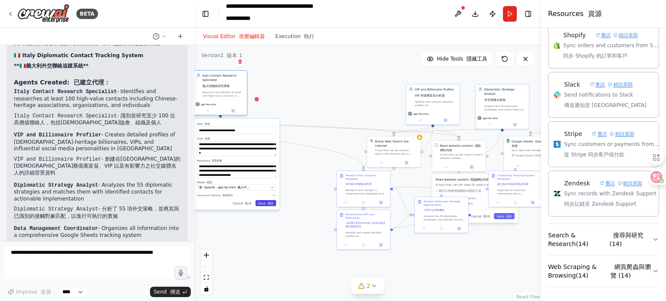
drag, startPoint x: 259, startPoint y: 105, endPoint x: 222, endPoint y: 92, distance: 38.7
click at [222, 92] on div "Research and identify at least 100 high-value contacts in Italy including assoc…" at bounding box center [224, 94] width 42 height 7
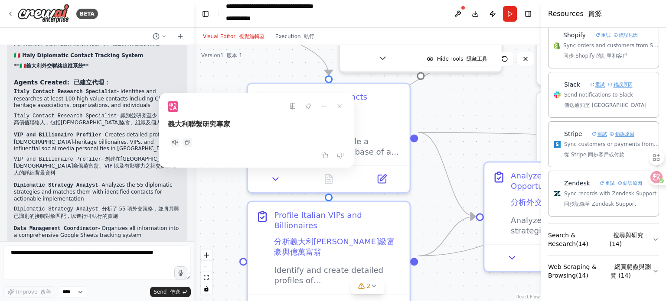
click at [221, 111] on div at bounding box center [257, 106] width 178 height 26
click at [441, 108] on div ".deletable-edge-delete-btn { width: 20px; height: 20px; border: 0px solid #ffff…" at bounding box center [367, 173] width 347 height 256
click at [343, 106] on icon at bounding box center [340, 106] width 12 height 12
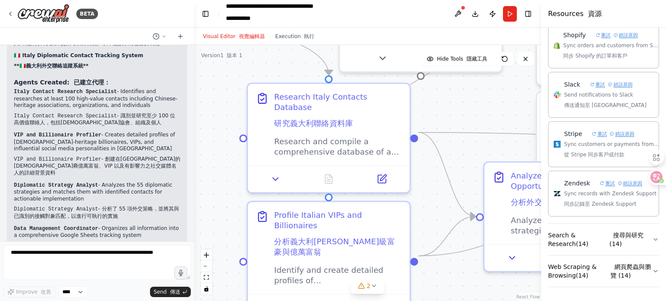
click at [440, 107] on div ".deletable-edge-delete-btn { width: 20px; height: 20px; border: 0px solid #ffff…" at bounding box center [367, 173] width 347 height 256
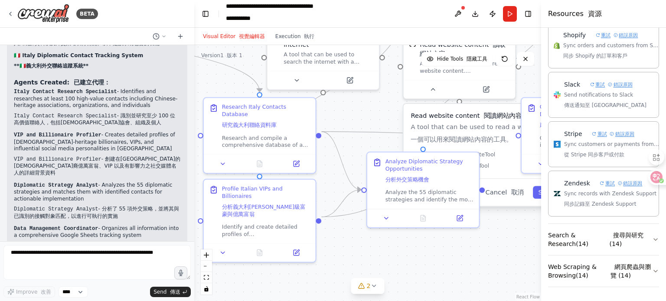
drag, startPoint x: 458, startPoint y: 268, endPoint x: 356, endPoint y: 254, distance: 103.7
click at [356, 254] on div ".deletable-edge-delete-btn { width: 20px; height: 20px; border: 0px solid #ffff…" at bounding box center [367, 173] width 347 height 256
click at [278, 226] on div "Identify and create detailed profiles of Chinese-heritage billionaires, VIPs, a…" at bounding box center [266, 229] width 88 height 15
click at [296, 249] on icon at bounding box center [297, 252] width 6 height 6
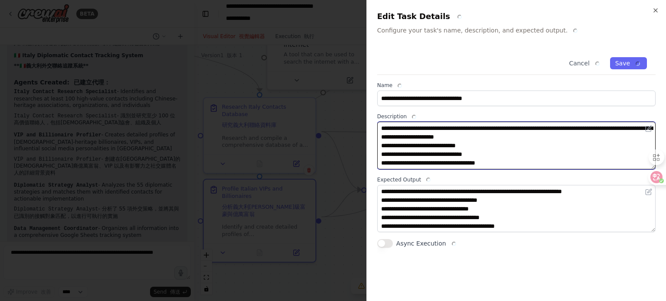
scroll to position [43, 0]
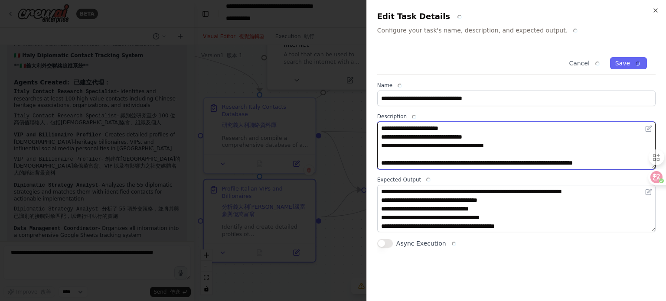
drag, startPoint x: 382, startPoint y: 128, endPoint x: 526, endPoint y: 172, distance: 150.8
click at [526, 172] on div "**********" at bounding box center [516, 149] width 278 height 200
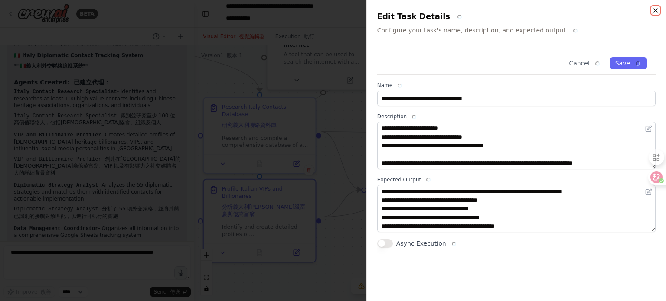
click at [659, 10] on icon "button" at bounding box center [655, 10] width 7 height 7
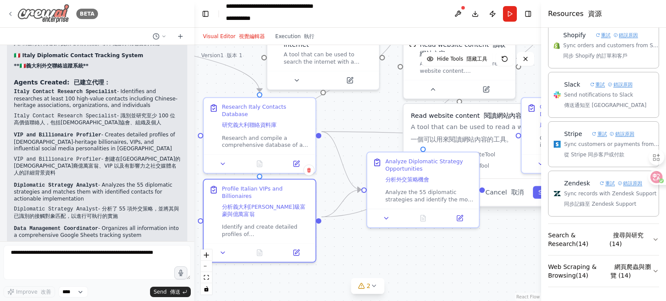
click at [14, 12] on div "BETA" at bounding box center [52, 14] width 91 height 20
click at [12, 13] on icon at bounding box center [10, 13] width 7 height 7
click at [13, 13] on icon at bounding box center [10, 13] width 7 height 7
click at [113, 15] on div "BETA" at bounding box center [97, 14] width 194 height 28
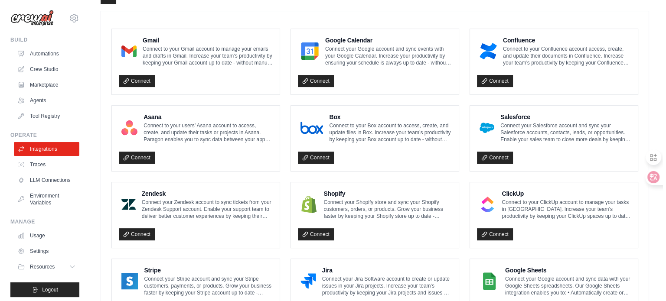
scroll to position [347, 0]
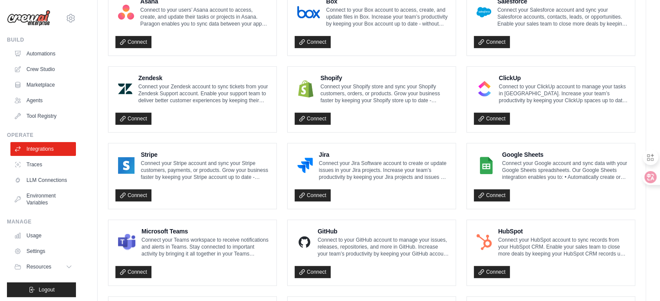
click at [515, 163] on p "Connect your Google account and sync data with your Google Sheets spreadsheets.…" at bounding box center [565, 170] width 126 height 21
click at [485, 162] on img at bounding box center [486, 165] width 20 height 17
click at [488, 193] on link "Connect" at bounding box center [492, 196] width 36 height 12
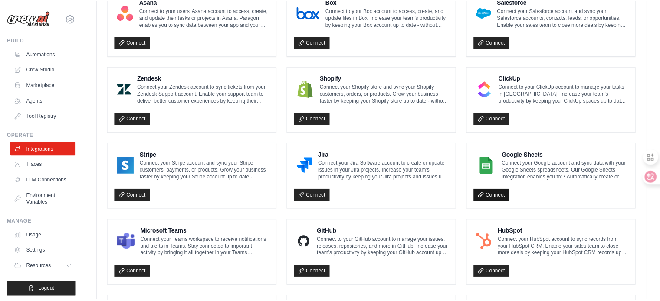
scroll to position [0, 0]
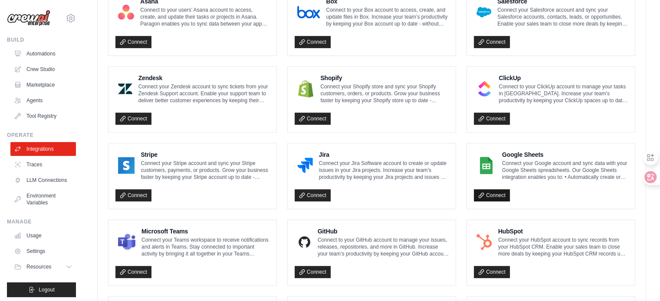
click at [501, 194] on link "Connect" at bounding box center [492, 196] width 36 height 12
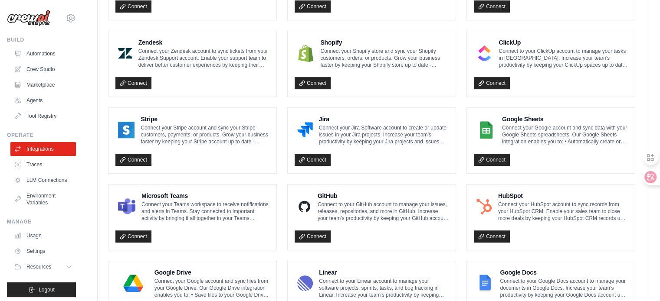
scroll to position [512, 0]
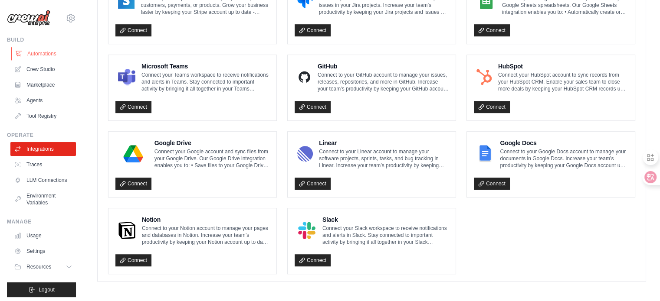
click at [44, 57] on link "Automations" at bounding box center [43, 54] width 65 height 14
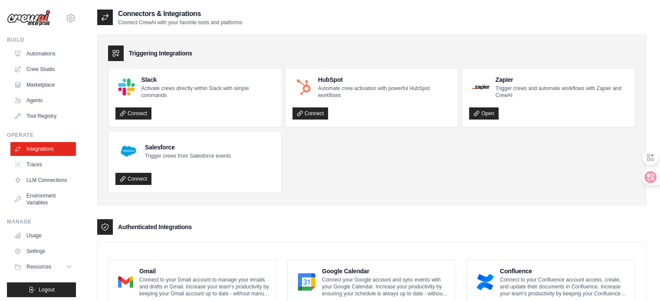
click at [479, 188] on ul "Slack Activate crews directly within Slack with simple commands Connect HubSpot…" at bounding box center [371, 130] width 527 height 125
click at [564, 46] on div "Triggering Integrations" at bounding box center [371, 54] width 527 height 16
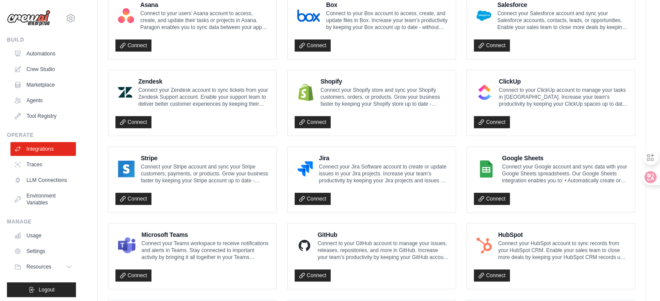
scroll to position [347, 0]
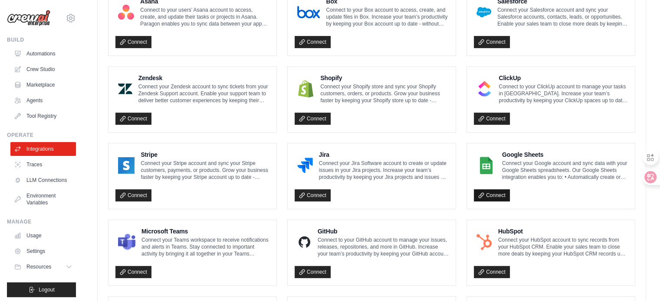
click at [484, 193] on link "Connect" at bounding box center [492, 196] width 36 height 12
click at [487, 190] on link "Connect" at bounding box center [492, 196] width 36 height 12
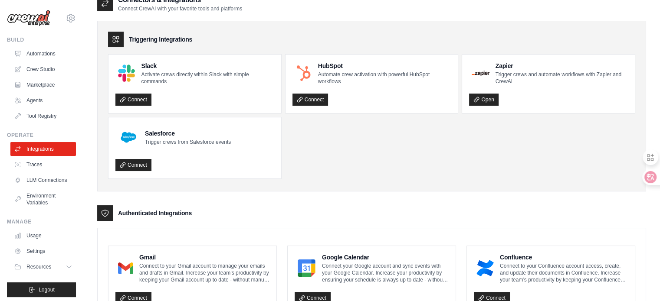
scroll to position [0, 0]
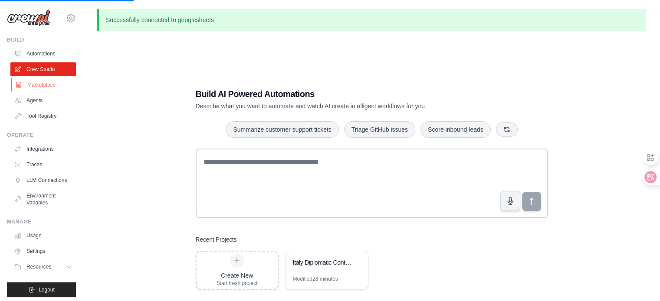
click at [45, 85] on link "Marketplace" at bounding box center [43, 85] width 65 height 14
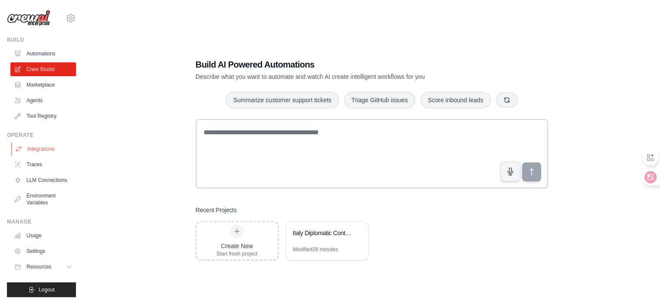
click at [39, 145] on link "Integrations" at bounding box center [43, 149] width 65 height 14
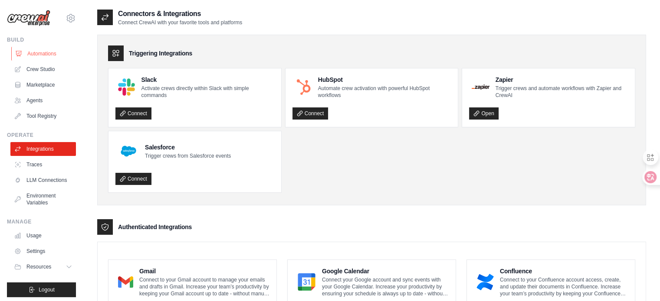
click at [43, 53] on link "Automations" at bounding box center [43, 54] width 65 height 14
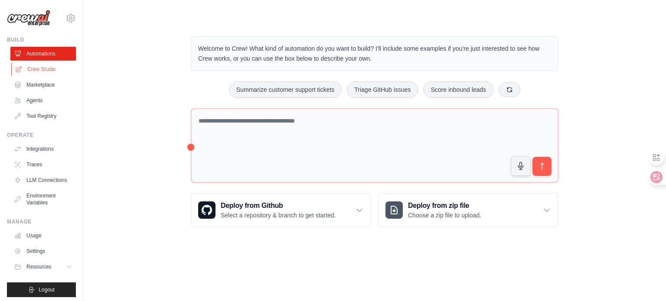
click at [45, 69] on link "Crew Studio" at bounding box center [43, 69] width 65 height 14
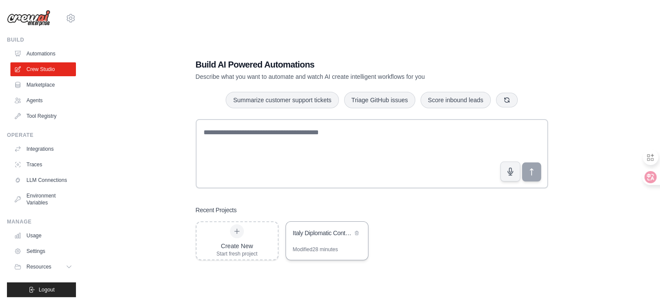
click at [330, 248] on div "Modified 28 minutes" at bounding box center [315, 249] width 45 height 7
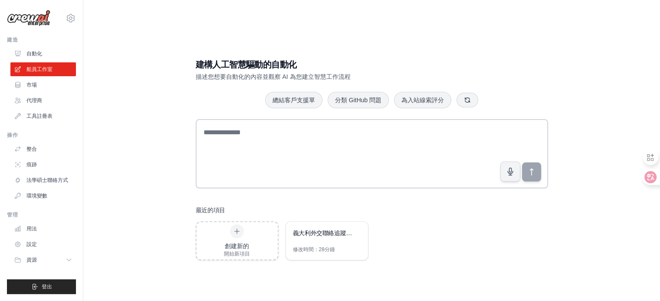
click at [562, 53] on div "建構人工智慧驅動的自動化 描述您想要自動化的內容並觀察 AI 為您建立智慧工作流程 總結客戶支援單 分類 GitHub 問題 為入站線索評分 最近的項目 創建…" at bounding box center [371, 159] width 549 height 301
click at [529, 63] on div "建構人工智慧驅動的自動化 描述您想要自動化的內容並觀察 AI 為您建立智慧工作流程" at bounding box center [372, 70] width 352 height 23
click at [373, 56] on div "建構人工智慧驅動的自動化 描述您想要自動化的內容並觀察 AI 為您建立智慧工作流程 總結客戶支援單 分類 GitHub 問題 為入站線索評分 最近的項目 創建…" at bounding box center [371, 160] width 373 height 230
click at [108, 186] on div "建構人工智慧驅動的自動化 描述您想要自動化的內容並觀察 AI 為您建立智慧工作流程 總結客戶支援單 分類 GitHub 問題 為入站線索評分 最近的項目 創建…" at bounding box center [371, 159] width 549 height 301
click at [69, 20] on icon at bounding box center [70, 18] width 10 height 10
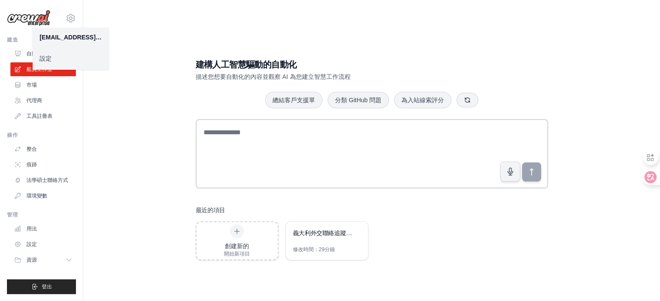
click at [45, 56] on font "設定" at bounding box center [45, 58] width 12 height 7
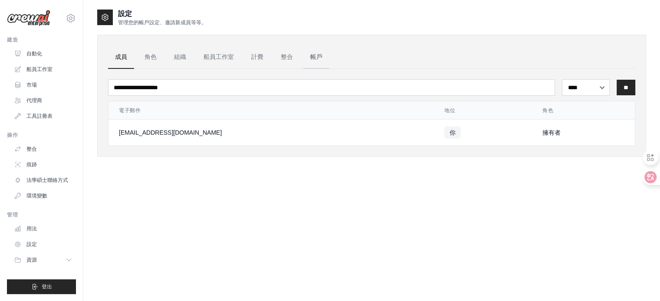
click at [314, 58] on font "帳戶" at bounding box center [316, 56] width 12 height 7
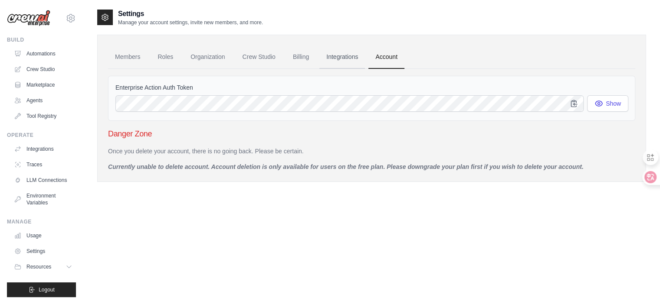
click at [334, 53] on link "Integrations" at bounding box center [342, 57] width 46 height 23
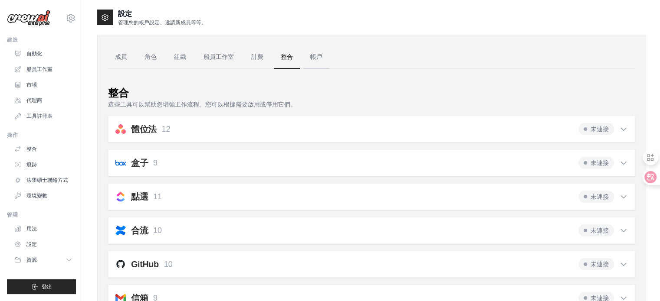
click at [321, 55] on font "帳戶" at bounding box center [316, 56] width 12 height 7
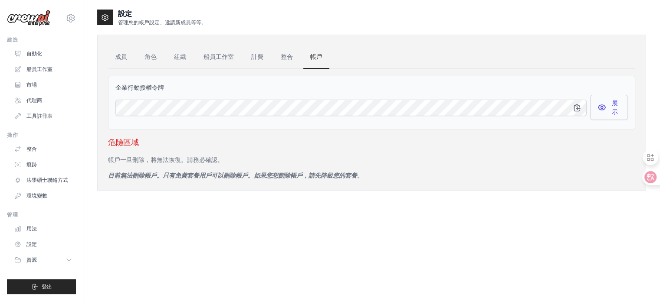
click at [607, 98] on button "展示" at bounding box center [609, 107] width 38 height 25
click at [606, 105] on button "展示" at bounding box center [609, 107] width 38 height 25
click at [285, 58] on font "整合" at bounding box center [287, 56] width 12 height 7
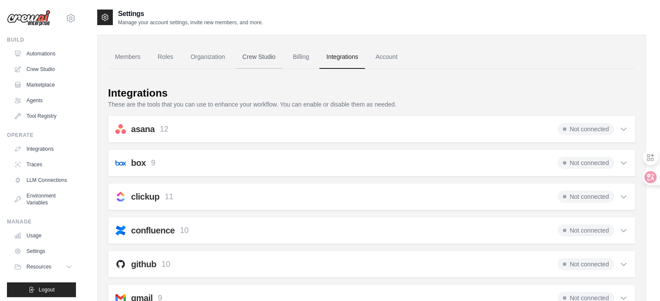
click at [264, 56] on link "Crew Studio" at bounding box center [259, 57] width 47 height 23
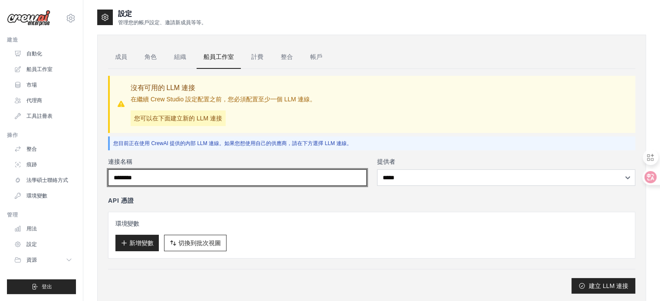
click at [201, 180] on input "連接名稱" at bounding box center [237, 178] width 259 height 16
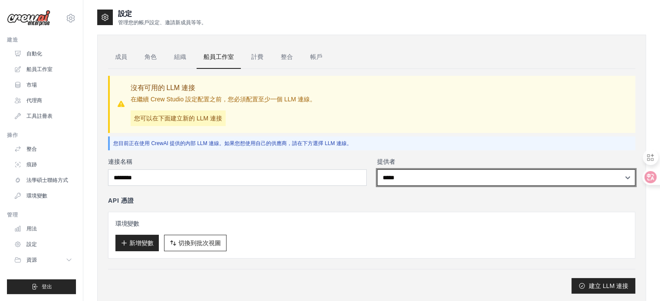
click at [395, 178] on select "***** ****** ** ***" at bounding box center [506, 178] width 259 height 16
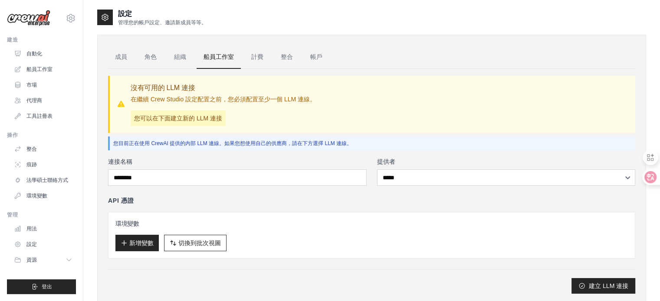
click at [261, 201] on div "API 憑證" at bounding box center [371, 200] width 527 height 9
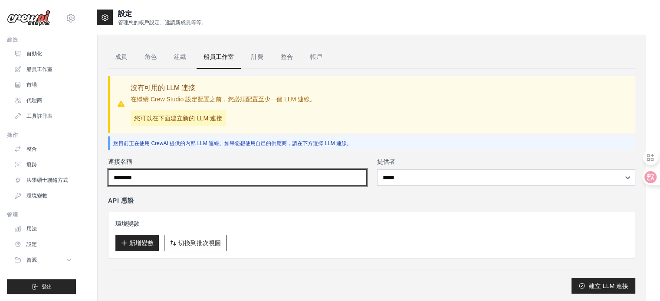
click at [245, 182] on input "連接名稱" at bounding box center [237, 178] width 259 height 16
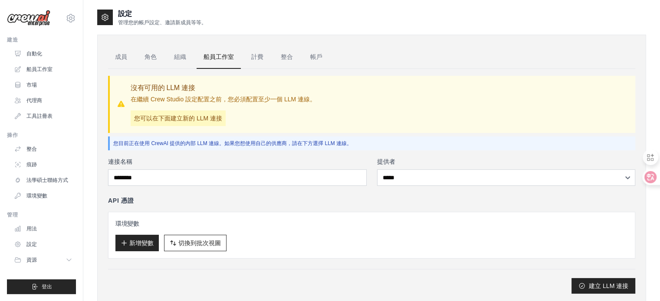
click at [287, 201] on div "API 憑證" at bounding box center [371, 200] width 527 height 9
click at [56, 183] on font "法學碩士聯絡方式" at bounding box center [48, 180] width 42 height 6
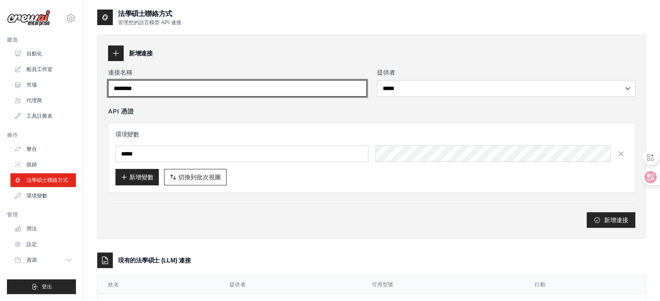
click at [215, 91] on input "連接名稱" at bounding box center [237, 88] width 259 height 16
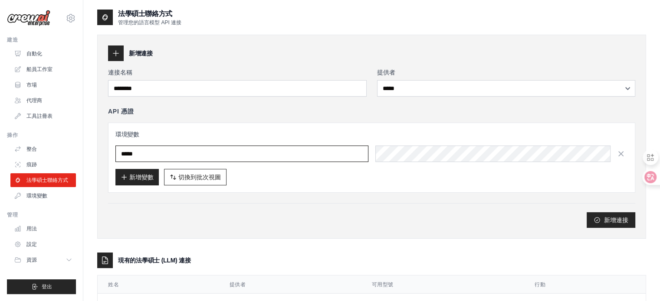
click at [217, 154] on input "text" at bounding box center [241, 154] width 253 height 16
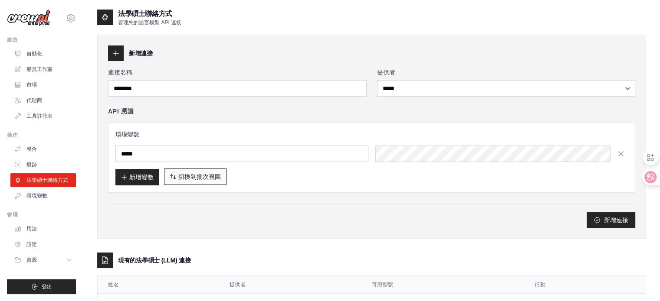
click at [186, 180] on span "切換到批次視圖" at bounding box center [199, 177] width 43 height 9
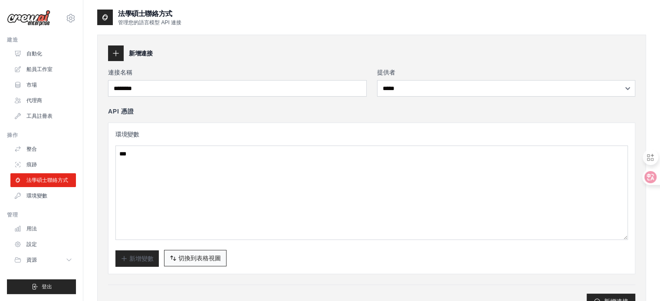
click at [186, 260] on font "切換到表格視圖" at bounding box center [199, 258] width 43 height 7
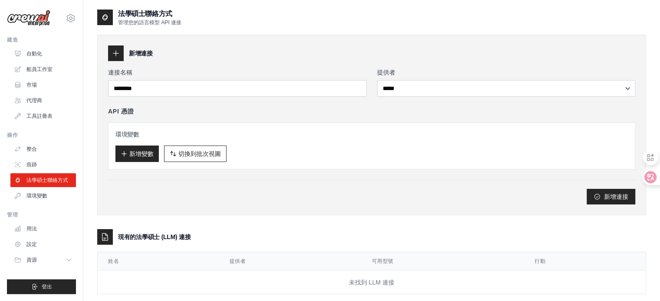
scroll to position [17, 0]
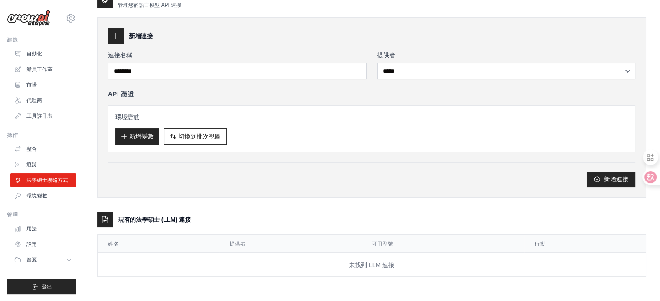
click at [373, 262] on font "未找到 LLM 連接" at bounding box center [372, 265] width 46 height 7
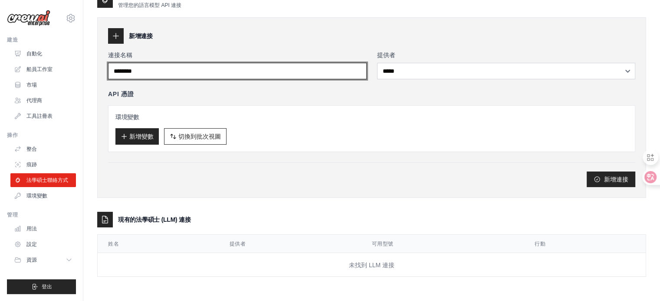
click at [144, 69] on input "連接名稱" at bounding box center [237, 71] width 259 height 16
drag, startPoint x: 144, startPoint y: 69, endPoint x: 126, endPoint y: 70, distance: 18.3
click at [126, 70] on input "連接名稱" at bounding box center [237, 71] width 259 height 16
type input "*"
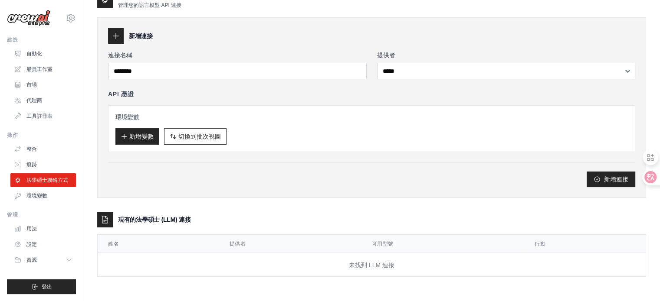
click at [117, 34] on icon at bounding box center [115, 36] width 9 height 9
click at [117, 33] on icon at bounding box center [115, 36] width 9 height 9
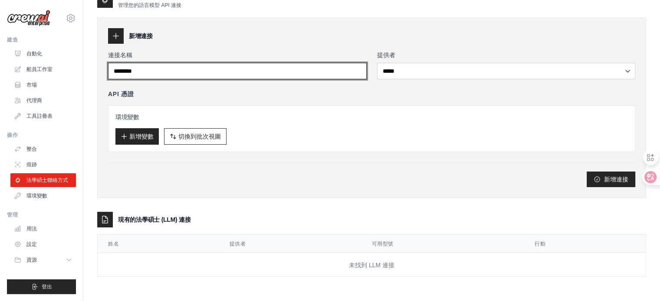
click at [151, 71] on input "連接名稱" at bounding box center [237, 71] width 259 height 16
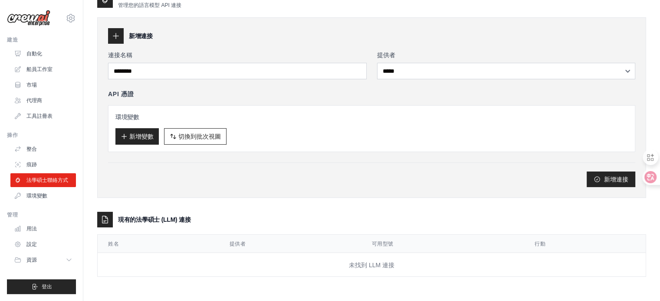
click at [115, 36] on icon at bounding box center [115, 36] width 9 height 9
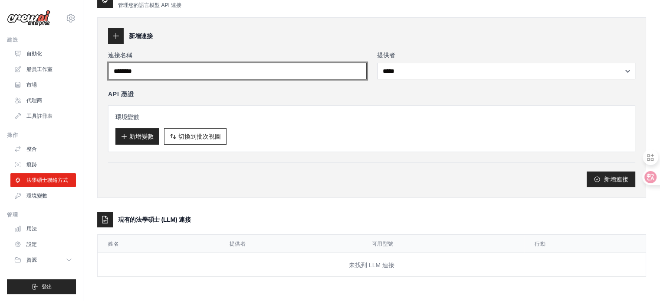
click at [141, 70] on input "連接名稱" at bounding box center [237, 71] width 259 height 16
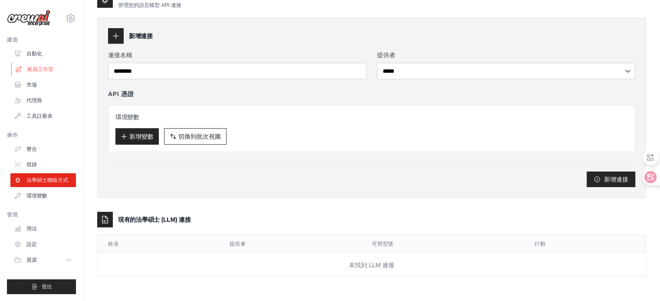
click at [47, 68] on font "船員工作室" at bounding box center [40, 69] width 26 height 6
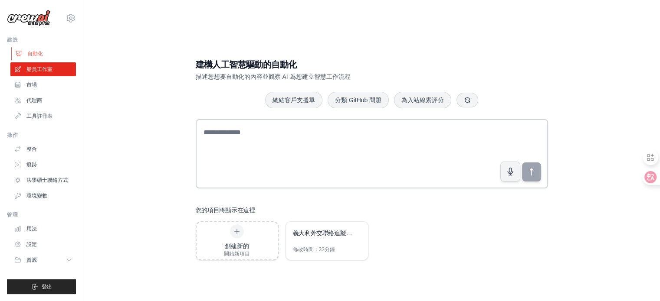
click at [36, 53] on font "自動化" at bounding box center [35, 54] width 16 height 6
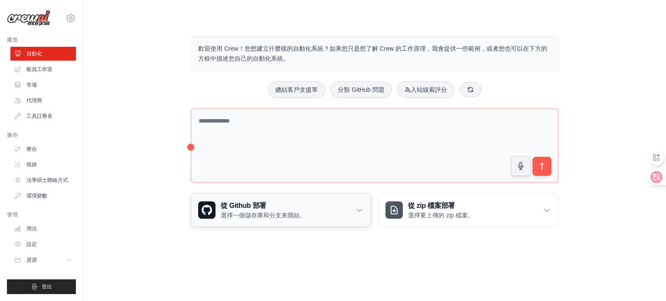
click at [270, 216] on font "選擇一個儲存庫和分支來開始。" at bounding box center [263, 215] width 85 height 7
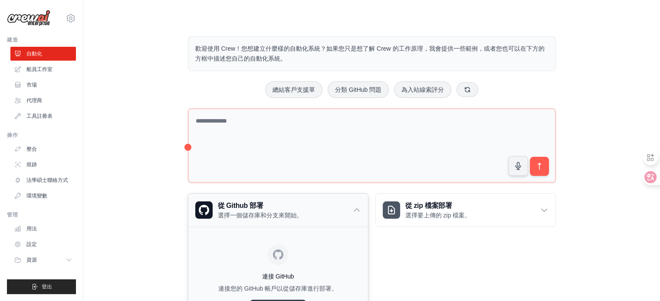
scroll to position [53, 0]
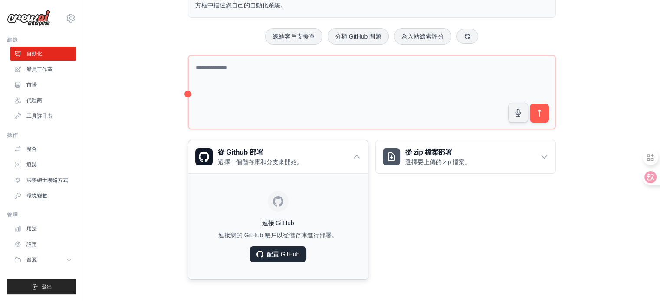
click at [285, 254] on font "配置 GitHub" at bounding box center [283, 254] width 33 height 7
click at [542, 158] on icon at bounding box center [544, 157] width 9 height 9
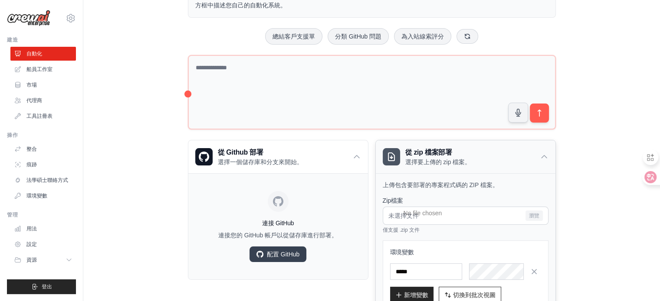
click at [537, 160] on div "從 zip 檔案部署 選擇要上傳的 zip 檔案。" at bounding box center [466, 157] width 180 height 33
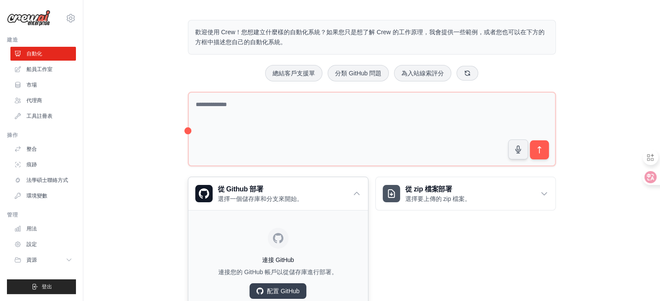
scroll to position [0, 0]
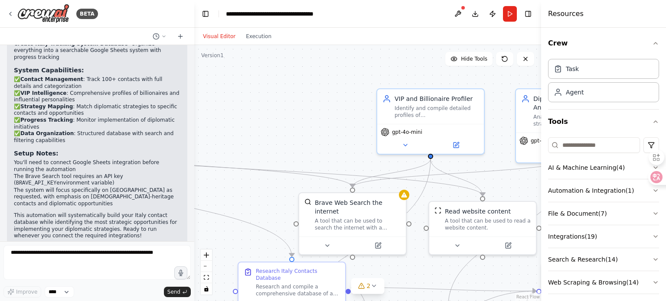
scroll to position [1509, 0]
